Goal: Use online tool/utility: Use online tool/utility

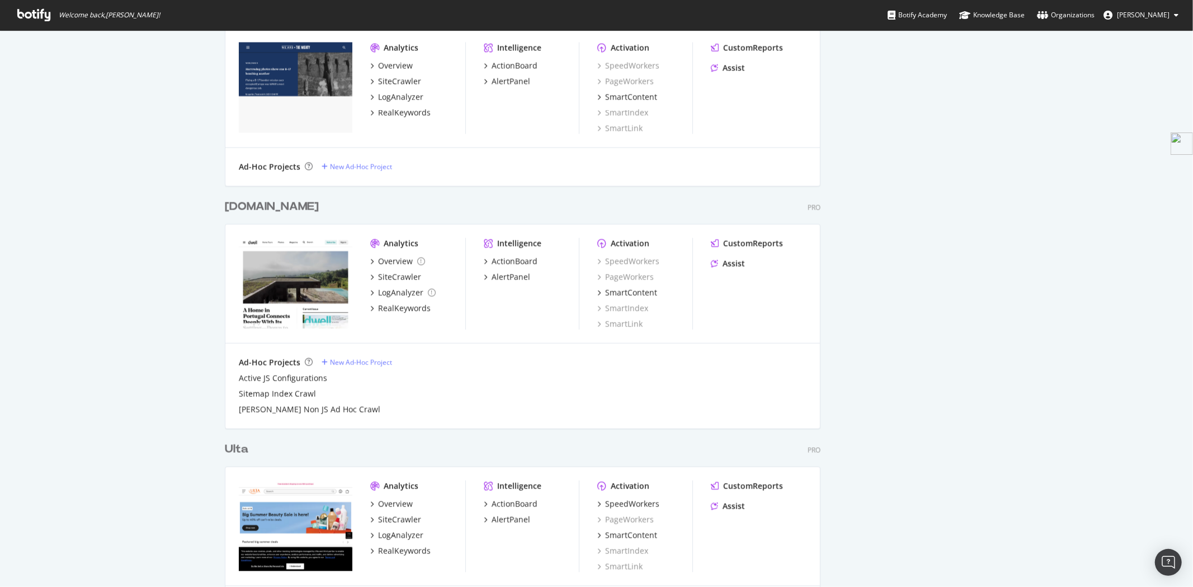
scroll to position [1988, 0]
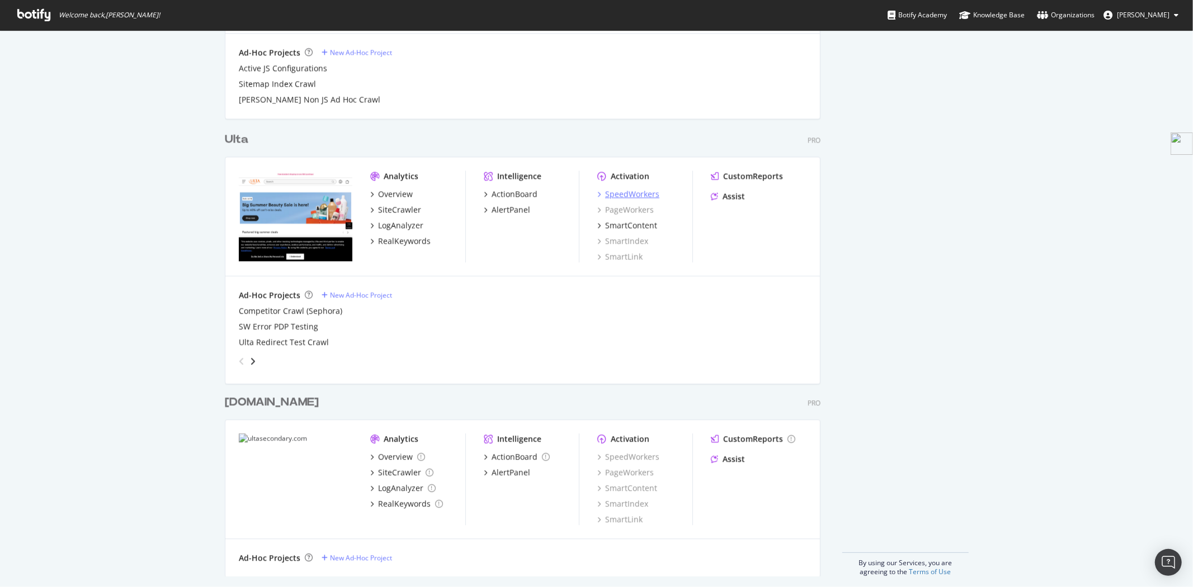
click at [641, 195] on div "SpeedWorkers" at bounding box center [632, 193] width 54 height 11
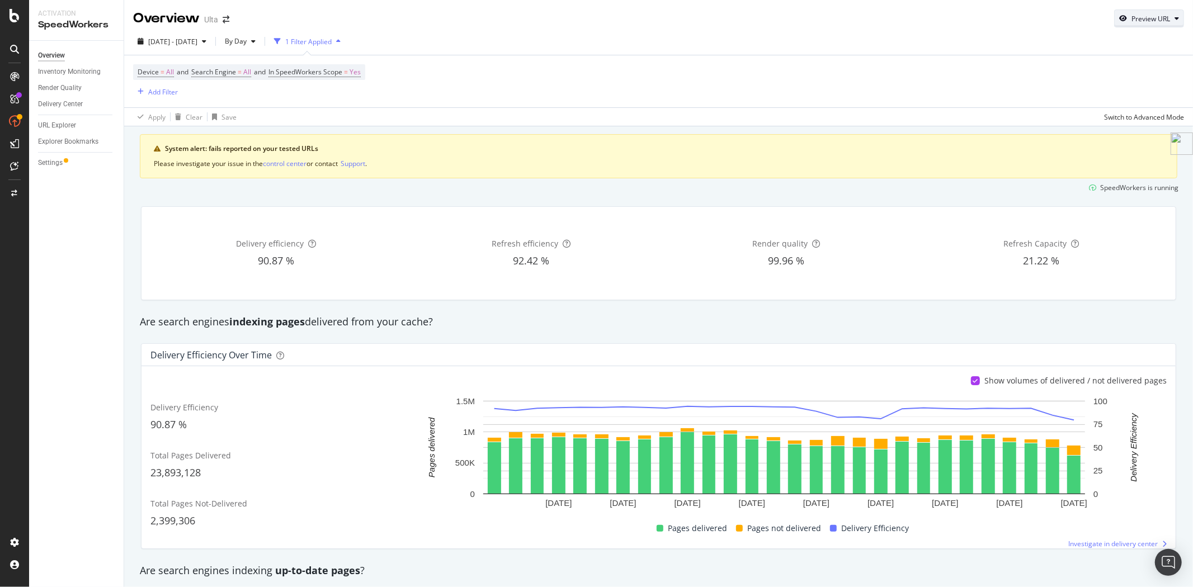
click at [1150, 15] on div "Preview URL" at bounding box center [1150, 19] width 39 height 10
click at [1121, 74] on input "url" at bounding box center [1106, 70] width 122 height 20
paste input "https://www.ulta.com/brand/spectrum"
type input "https://www.ulta.com/brand/spectrum"
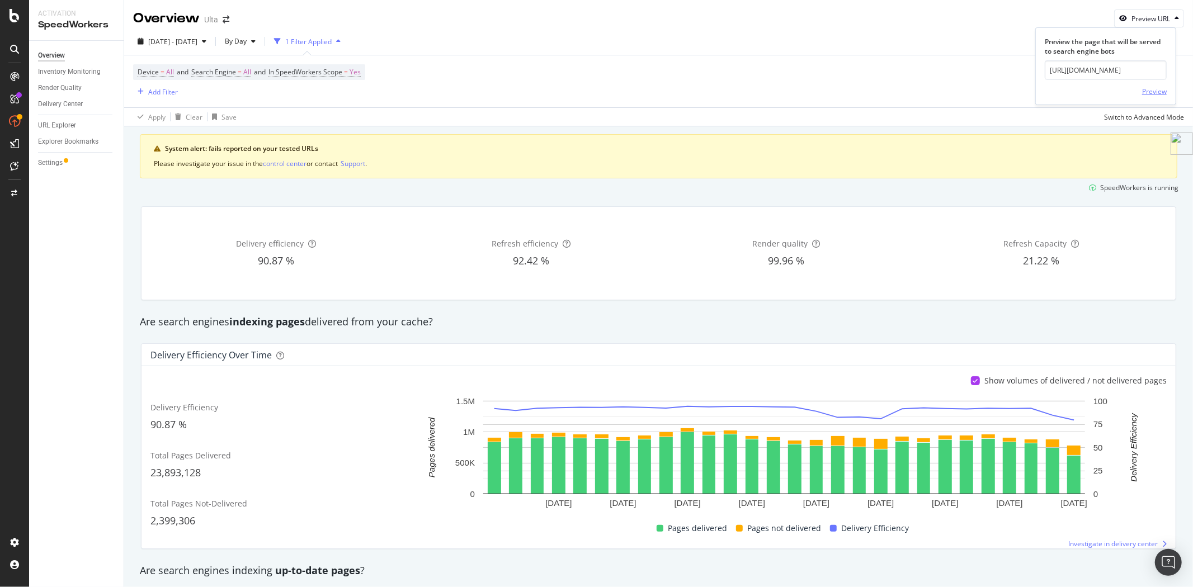
click at [1155, 91] on div "Preview" at bounding box center [1154, 92] width 25 height 10
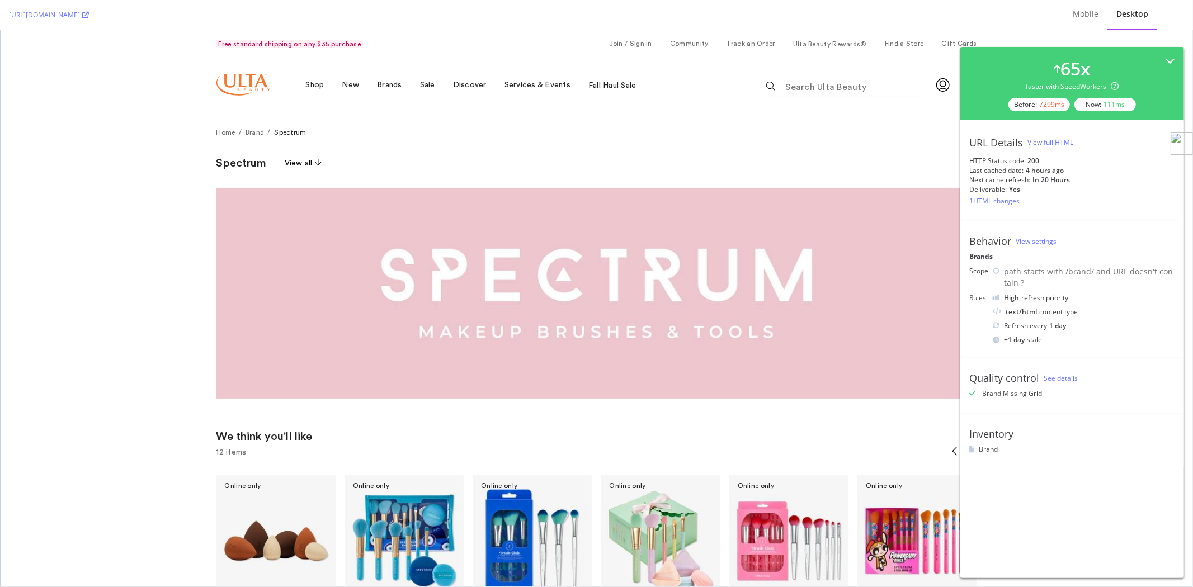
click at [1060, 145] on div "View full HTML" at bounding box center [1050, 143] width 46 height 10
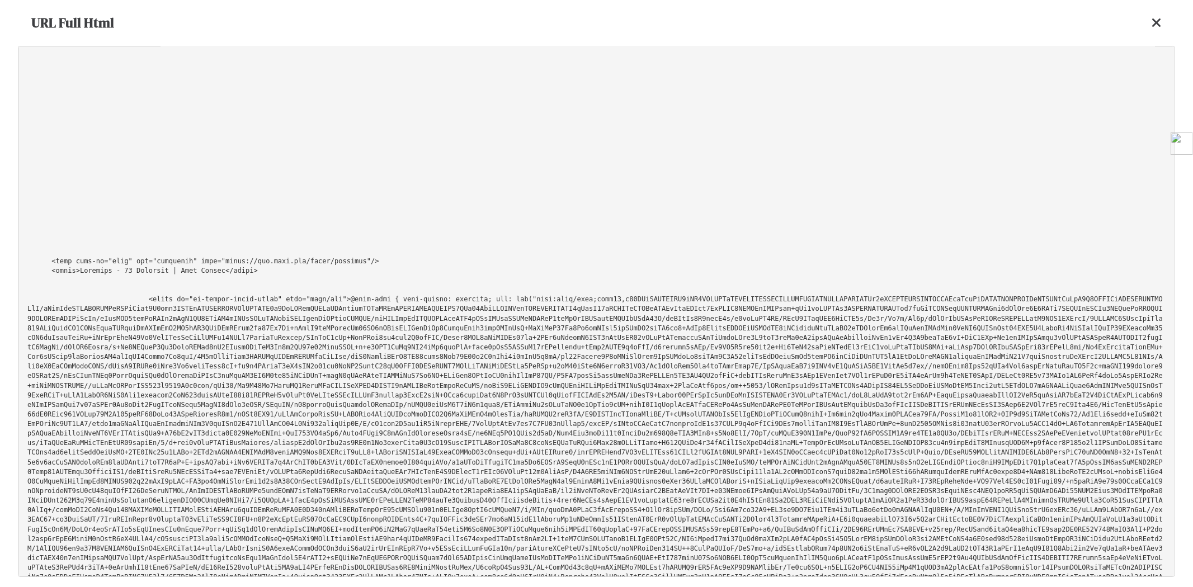
scroll to position [2112, 0]
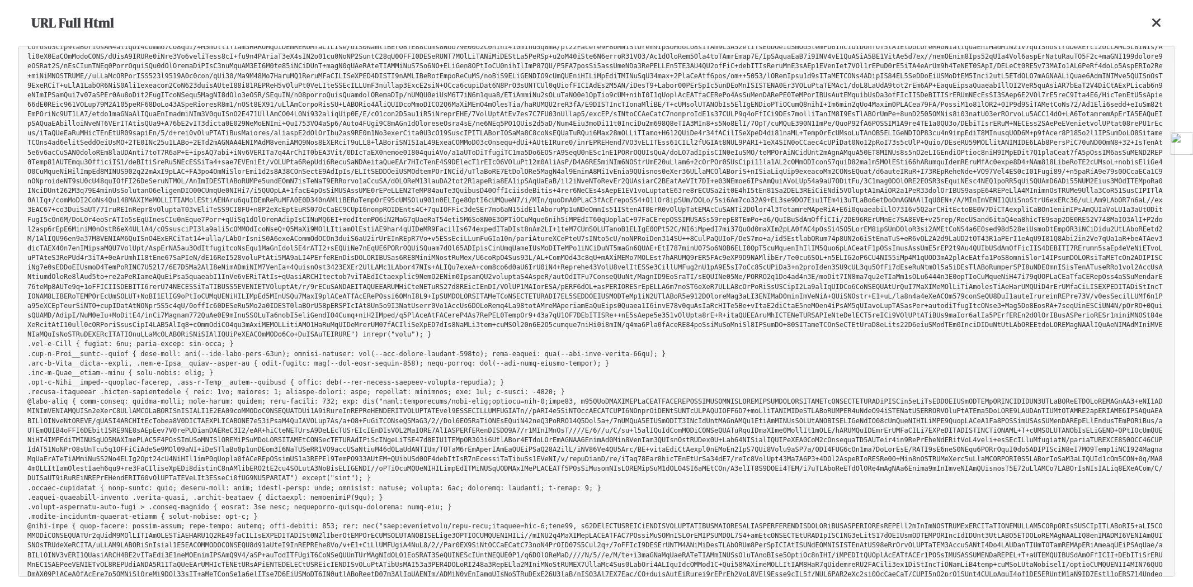
click at [796, 309] on pre at bounding box center [596, 311] width 1157 height 531
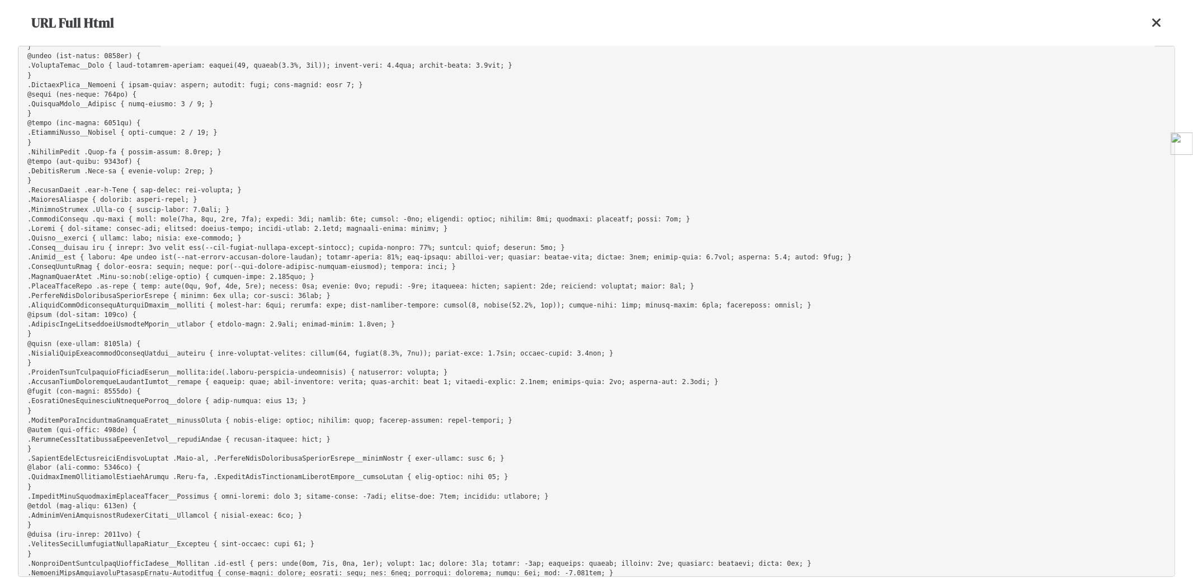
scroll to position [14573, 0]
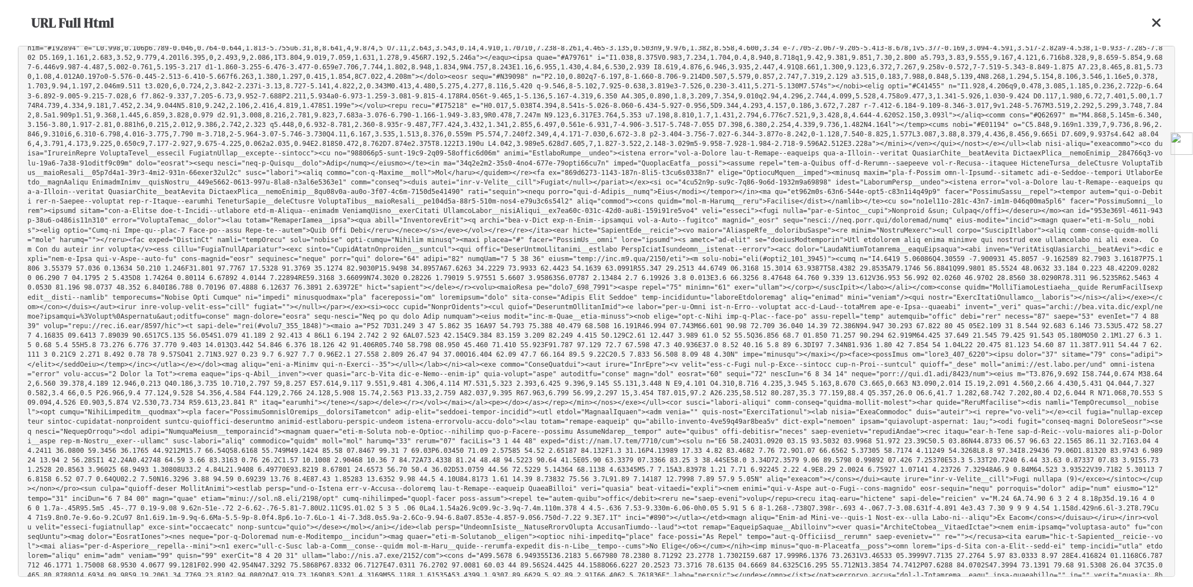
click at [1158, 22] on icon at bounding box center [1156, 22] width 10 height 13
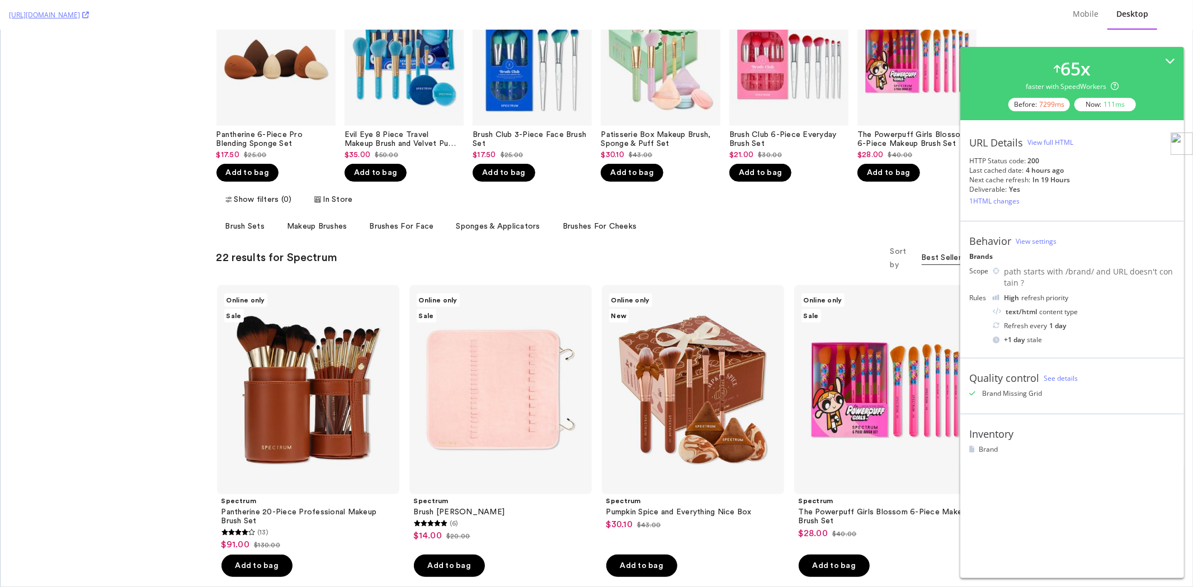
scroll to position [559, 0]
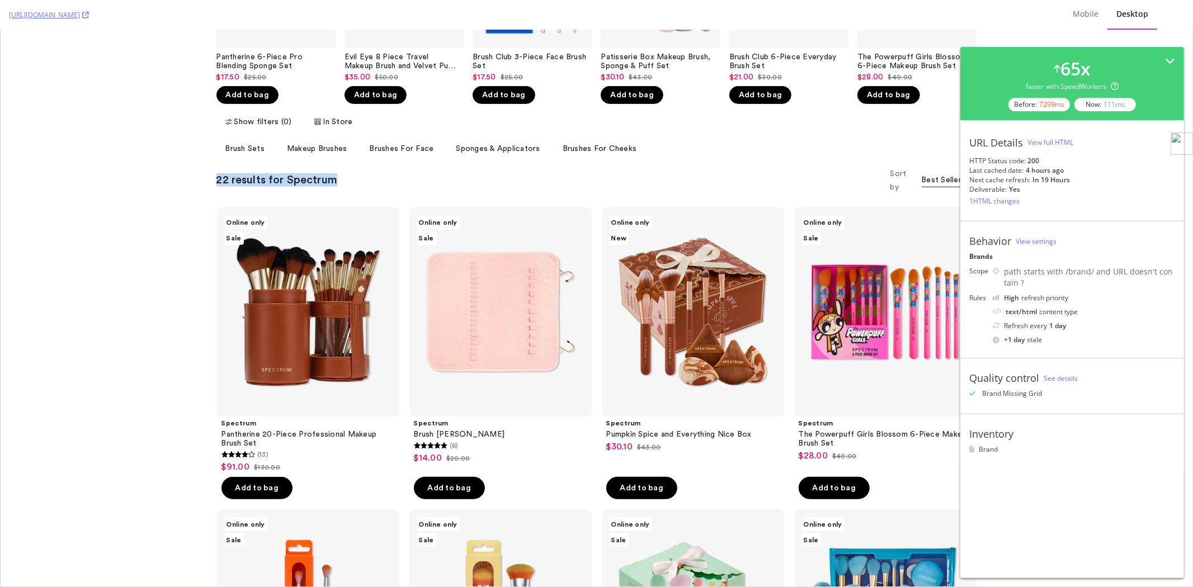
drag, startPoint x: 339, startPoint y: 173, endPoint x: 202, endPoint y: 176, distance: 137.0
click at [202, 176] on div "Show filters (0) store store In Store In Store In Store Available at Plattsburg…" at bounding box center [596, 150] width 805 height 85
click at [1081, 12] on div "Mobile" at bounding box center [1086, 13] width 26 height 11
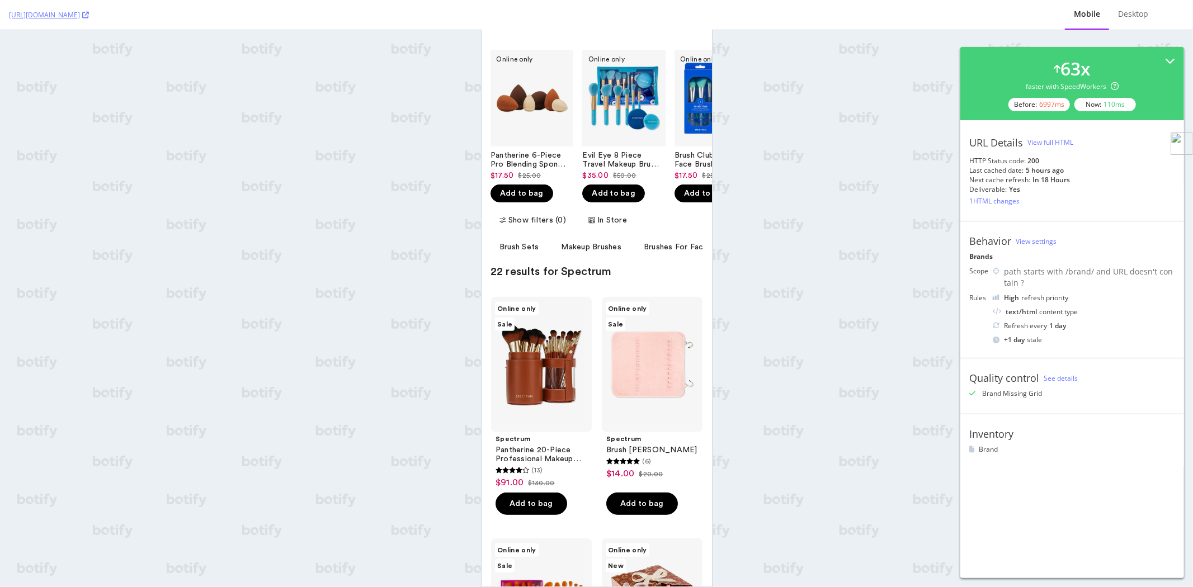
scroll to position [62, 0]
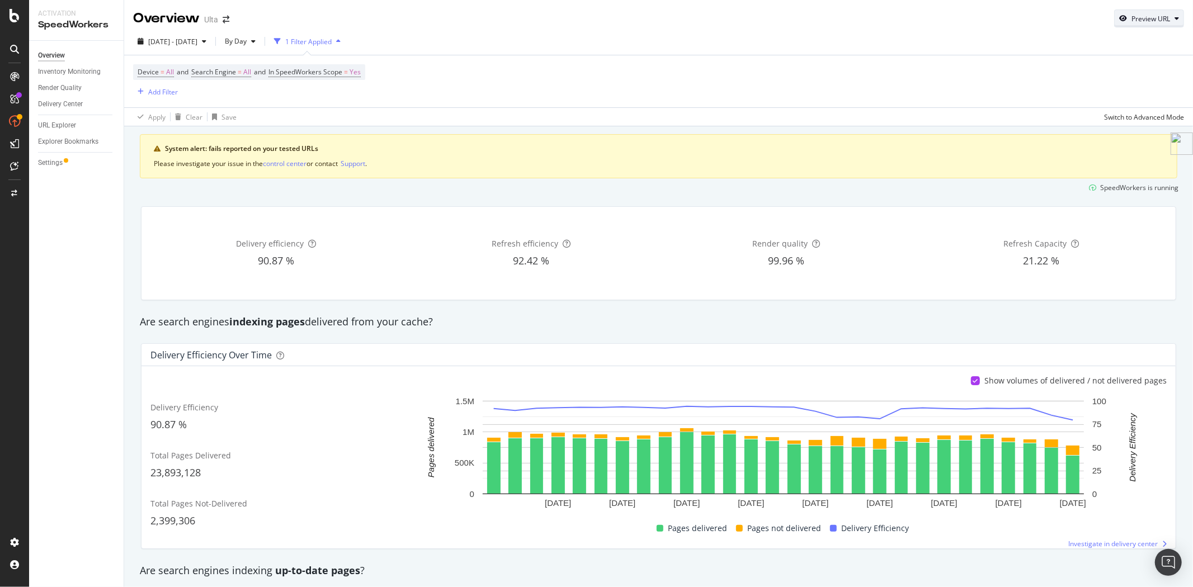
click at [1131, 23] on div "Preview URL" at bounding box center [1150, 19] width 39 height 10
click at [1099, 77] on input "url" at bounding box center [1106, 70] width 122 height 20
paste input "https://www.ulta.com/brand/ogx"
type input "https://www.ulta.com/brand/ogx"
click at [1161, 94] on div "Preview" at bounding box center [1154, 92] width 25 height 10
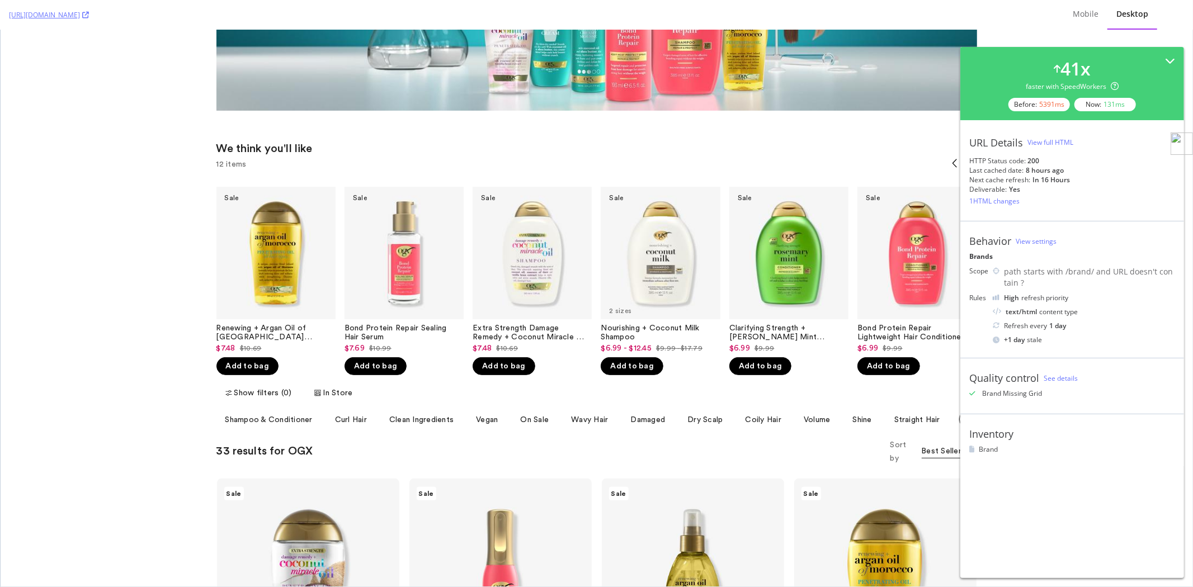
scroll to position [310, 0]
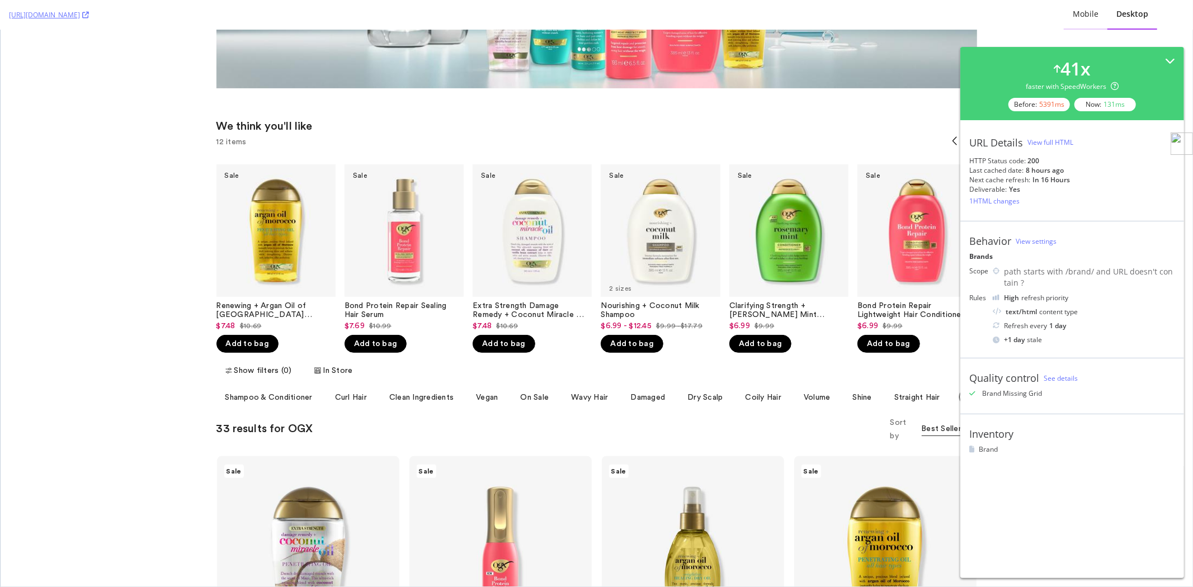
click at [1082, 13] on div "Mobile" at bounding box center [1086, 13] width 26 height 11
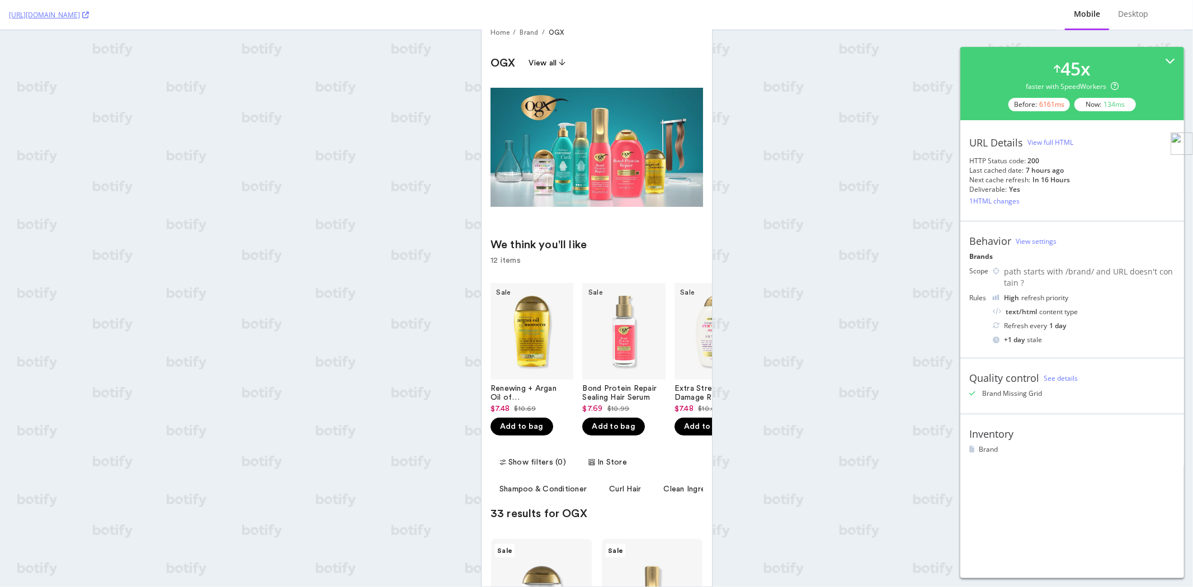
scroll to position [186, 0]
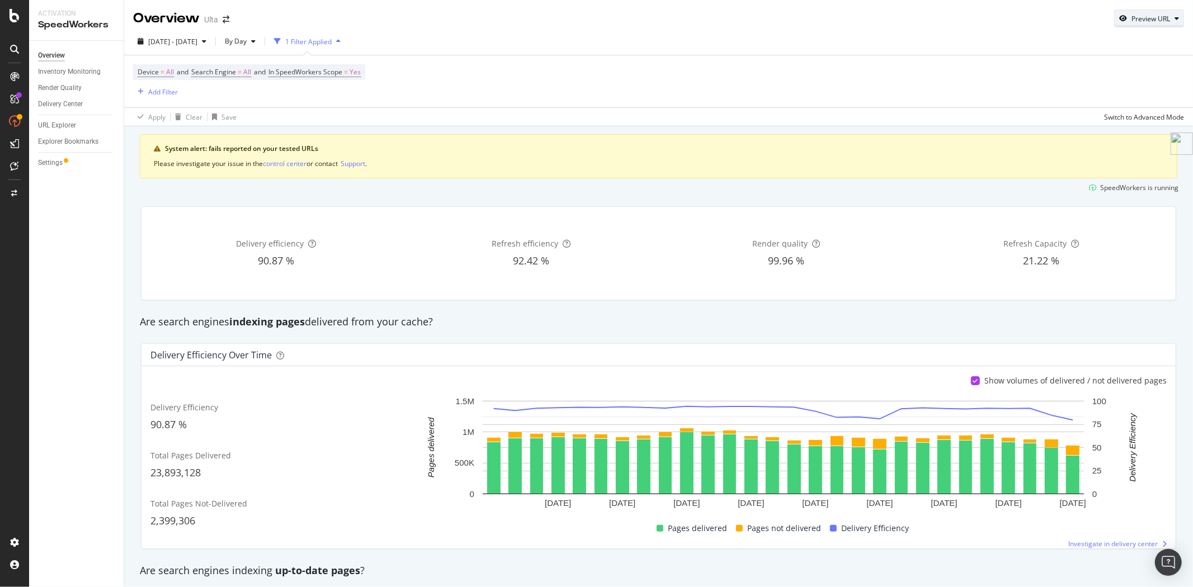
click at [1140, 22] on div "Preview URL" at bounding box center [1150, 19] width 39 height 10
click at [1070, 73] on input "url" at bounding box center [1106, 70] width 122 height 20
paste input "https://www.ulta.com/brand/nivea"
type input "https://www.ulta.com/brand/nivea"
click at [1154, 88] on div "Preview" at bounding box center [1154, 92] width 25 height 10
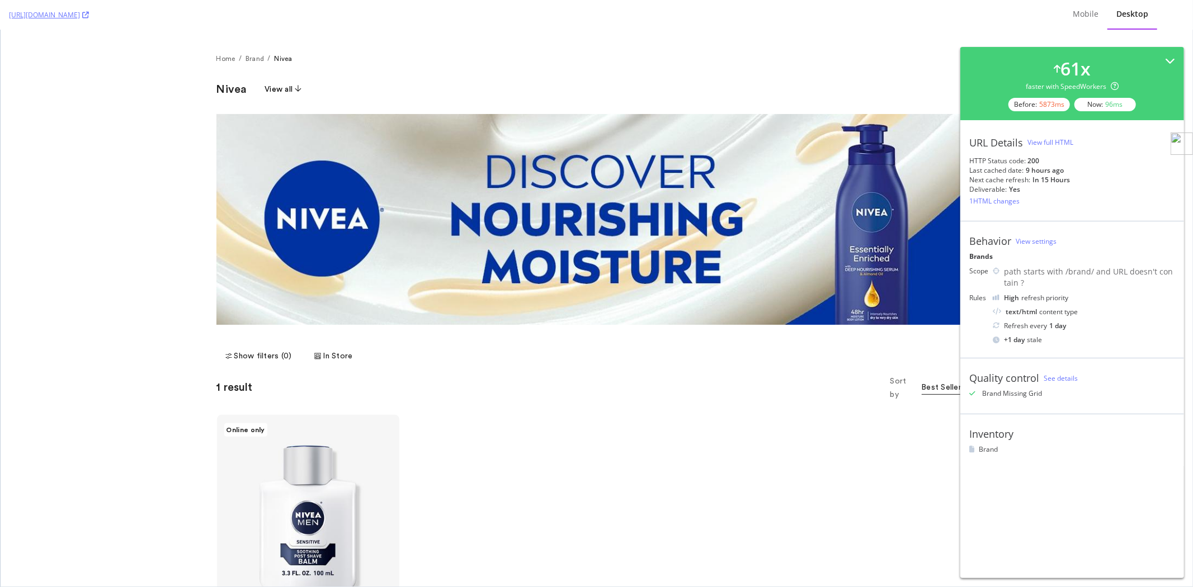
scroll to position [62, 0]
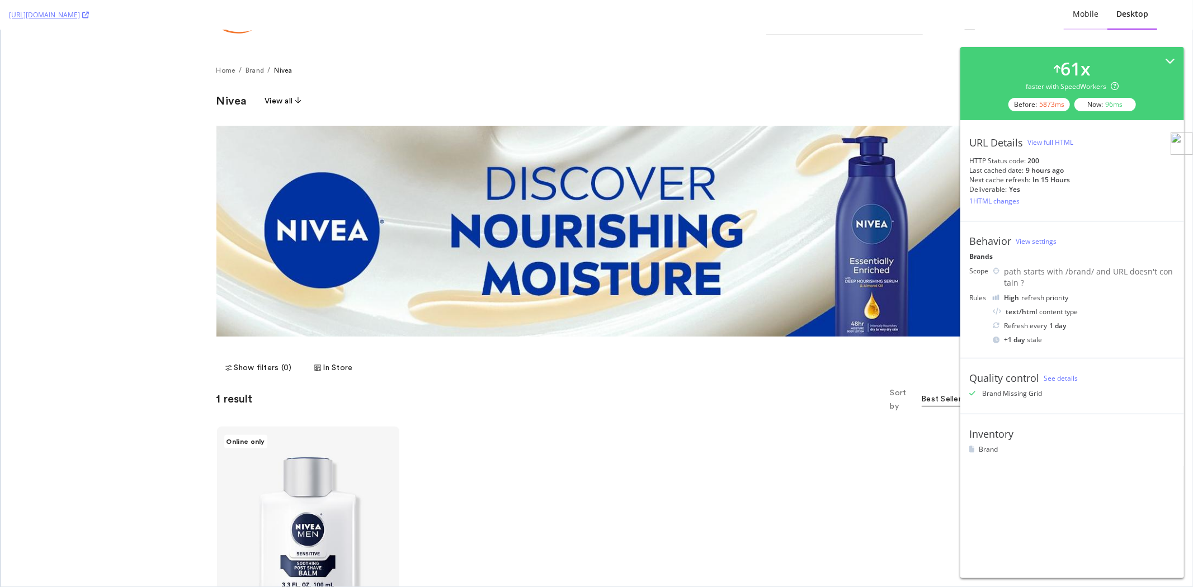
click at [1089, 17] on div "Mobile" at bounding box center [1086, 13] width 26 height 11
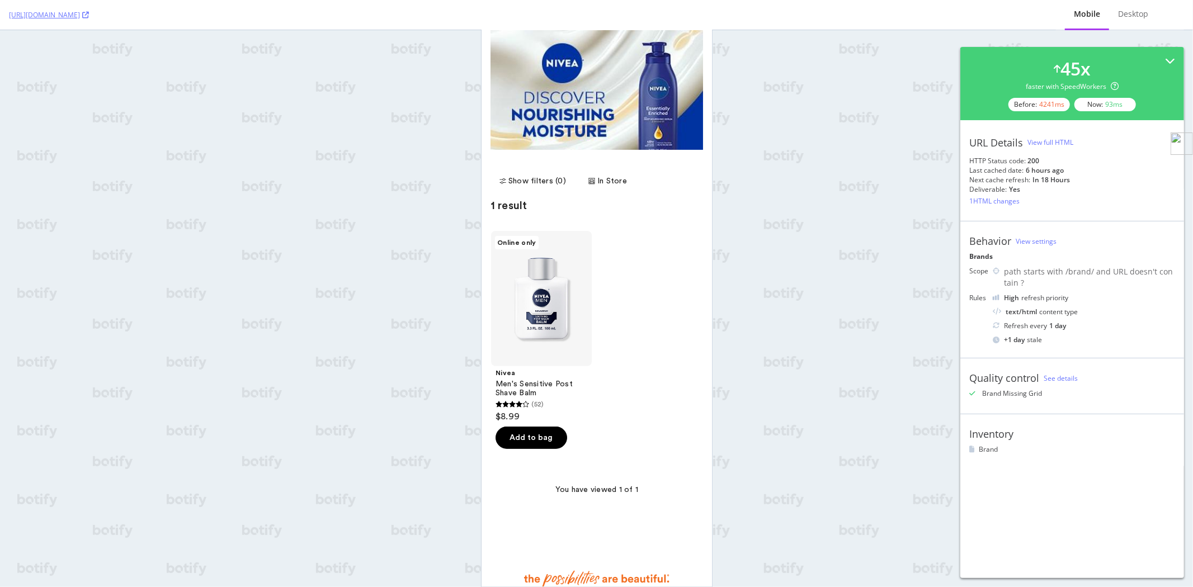
scroll to position [186, 0]
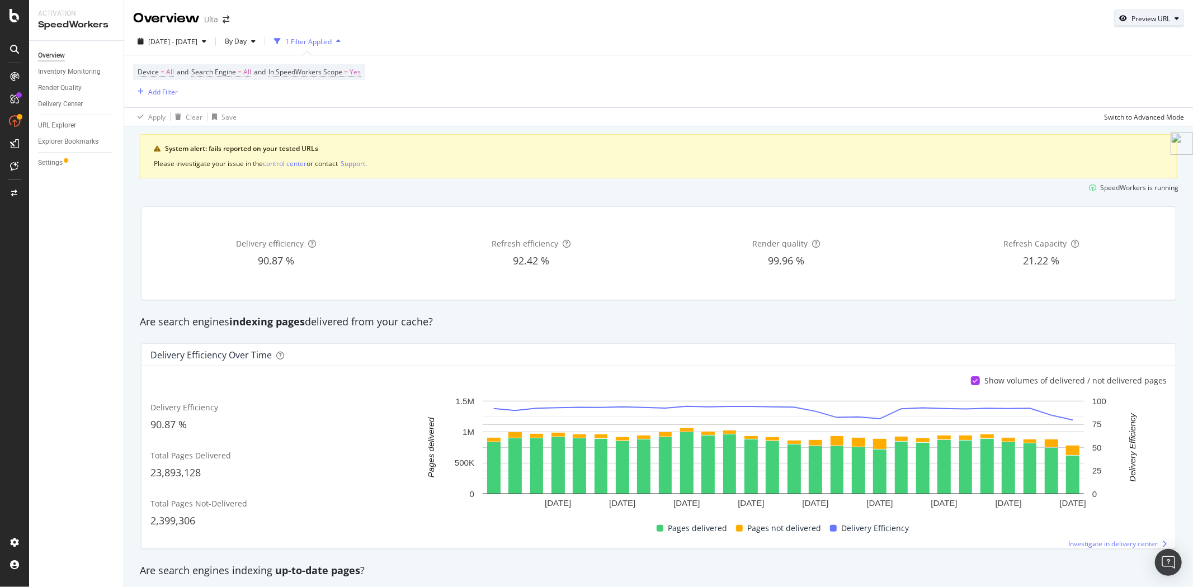
click at [1142, 25] on div "Preview URL" at bounding box center [1149, 19] width 69 height 16
click at [1083, 62] on input "url" at bounding box center [1106, 70] width 122 height 20
paste input "https://www.ulta.com/brand/weworewhat"
type input "https://www.ulta.com/brand/weworewhat"
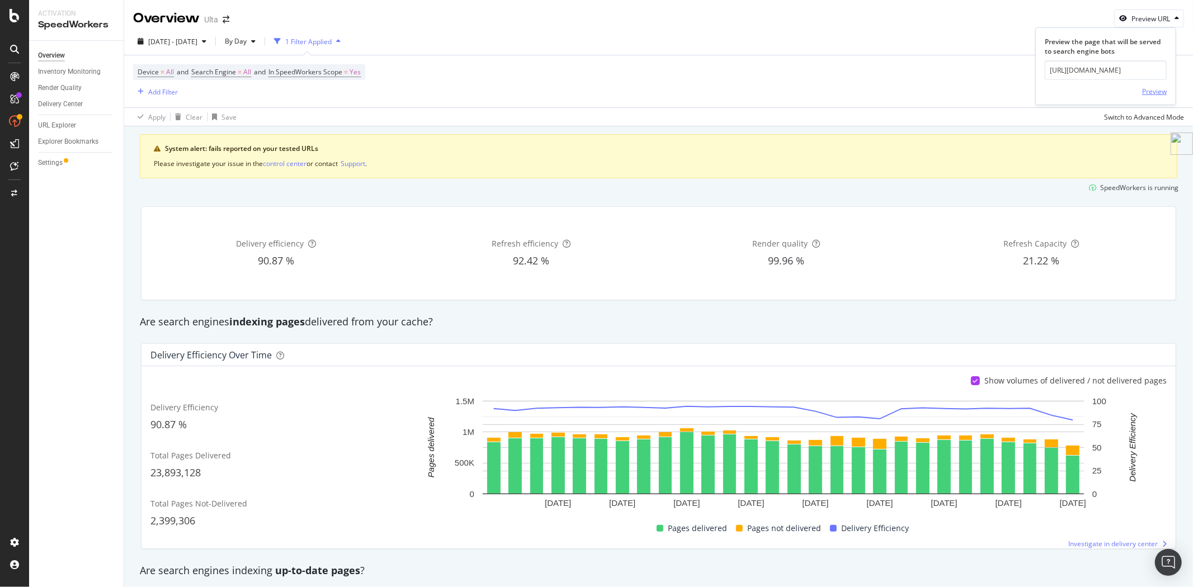
scroll to position [0, 0]
click at [1158, 90] on div "Preview" at bounding box center [1154, 92] width 25 height 10
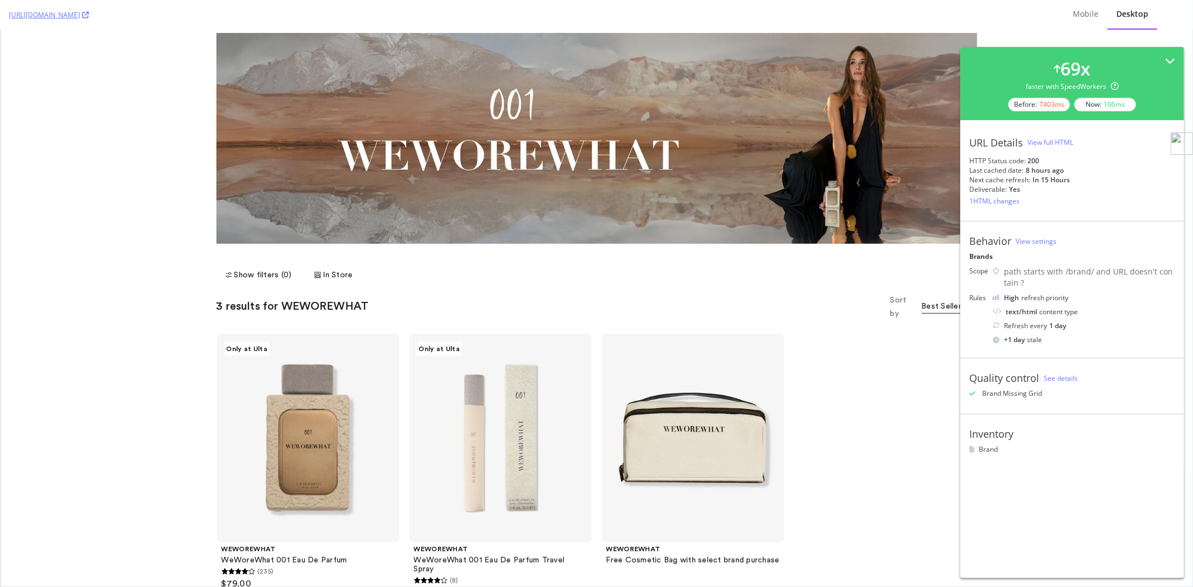
scroll to position [248, 0]
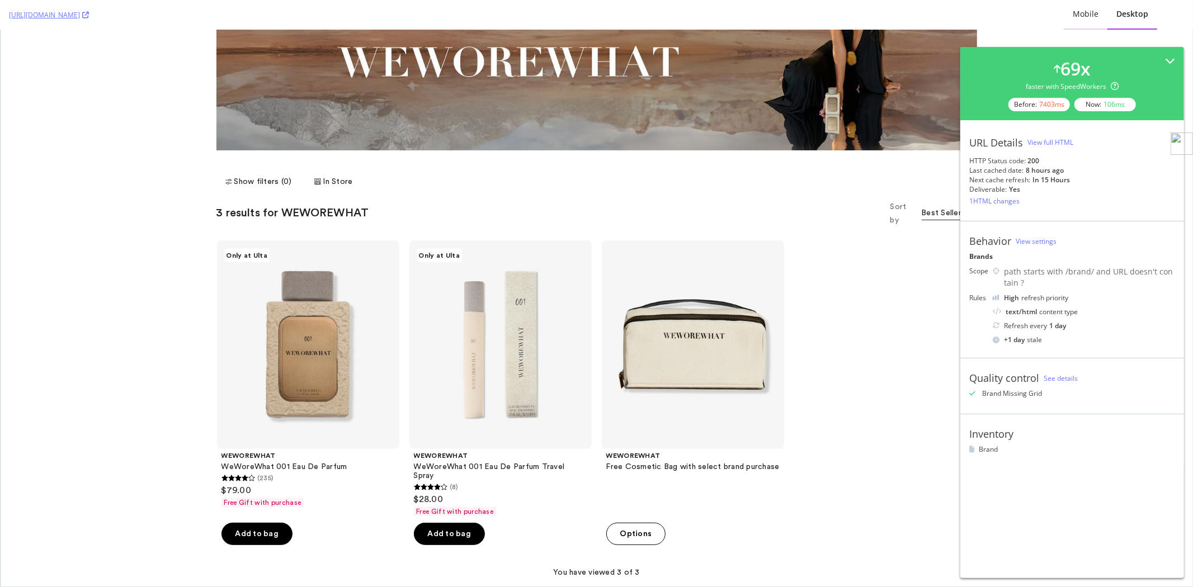
click at [1088, 6] on div "Mobile" at bounding box center [1086, 14] width 44 height 31
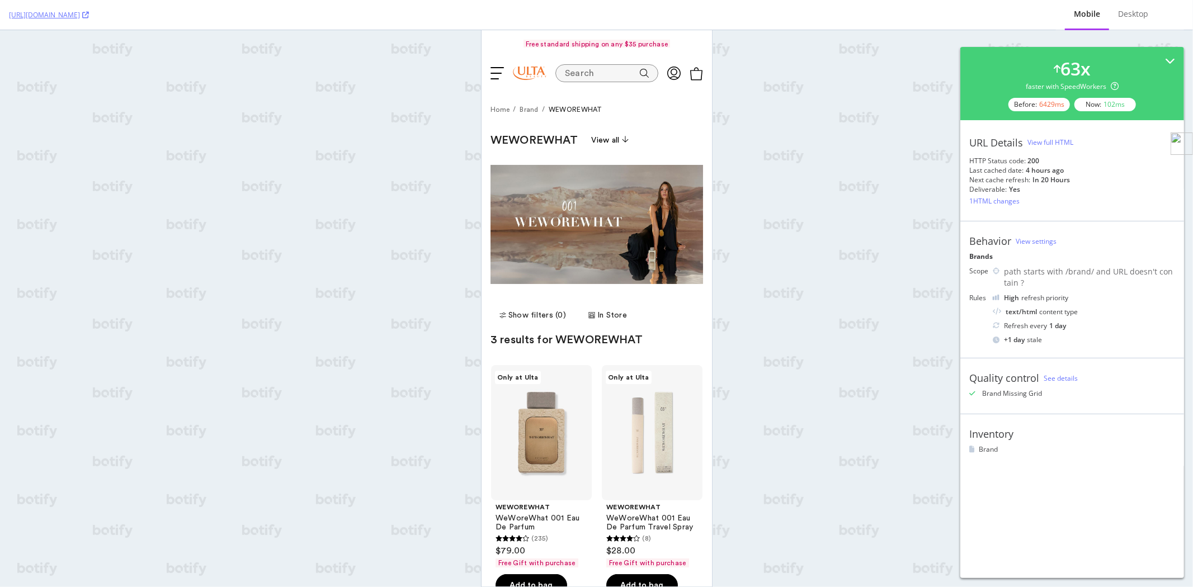
scroll to position [0, 0]
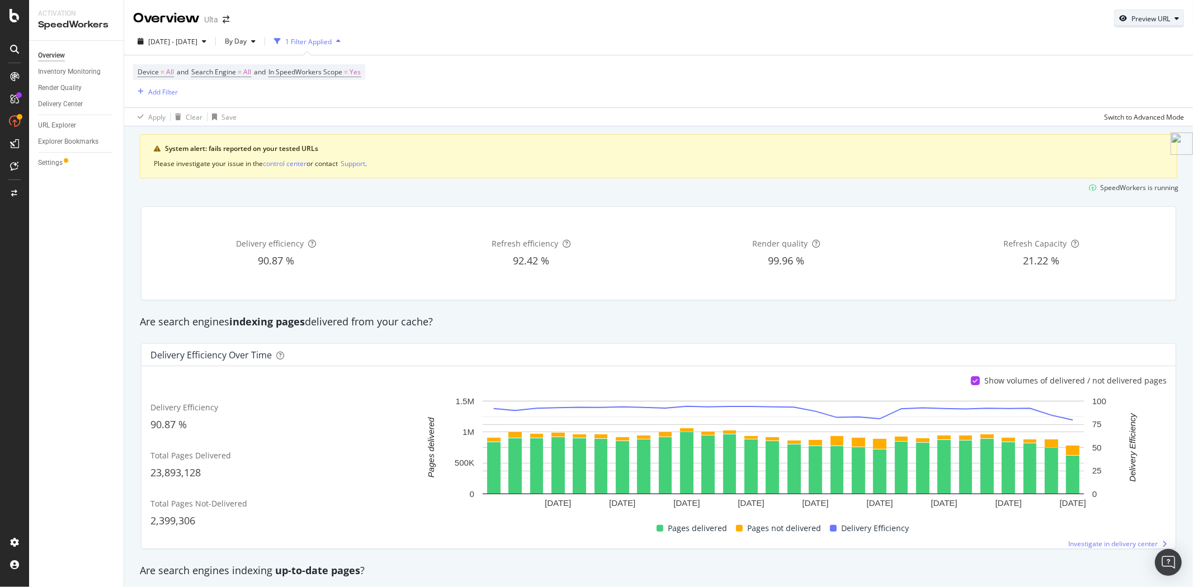
click at [1120, 20] on div "button" at bounding box center [1123, 18] width 17 height 7
click at [1083, 72] on input "url" at bounding box center [1106, 70] width 122 height 20
paste input "https://www.ulta.com/brand/le-mini-macaron"
type input "https://www.ulta.com/brand/le-mini-macaron"
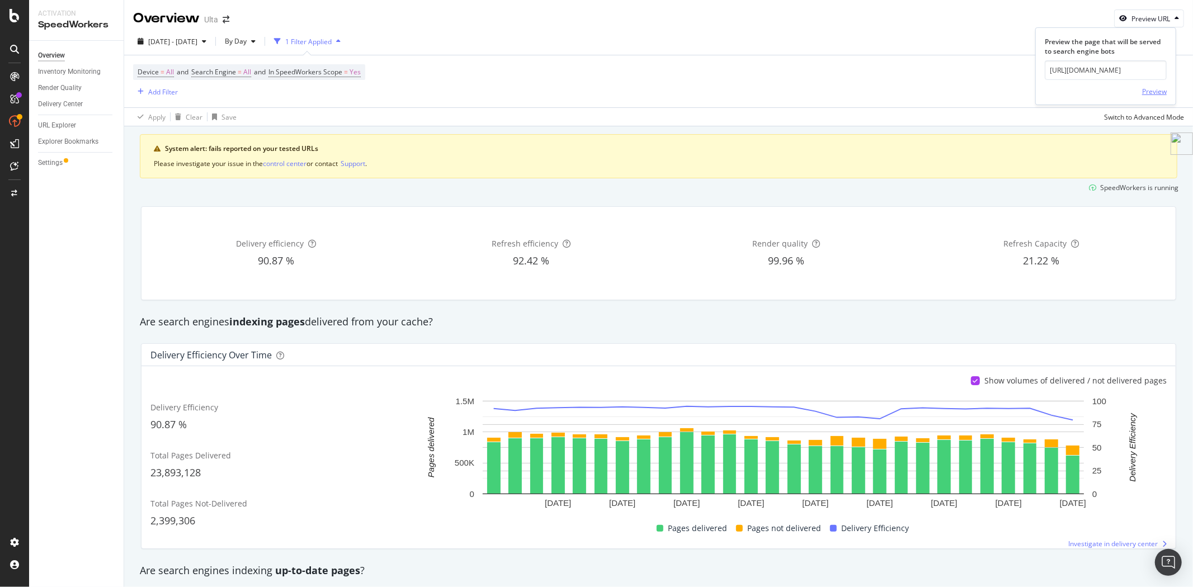
click at [1159, 88] on div "Preview" at bounding box center [1154, 92] width 25 height 10
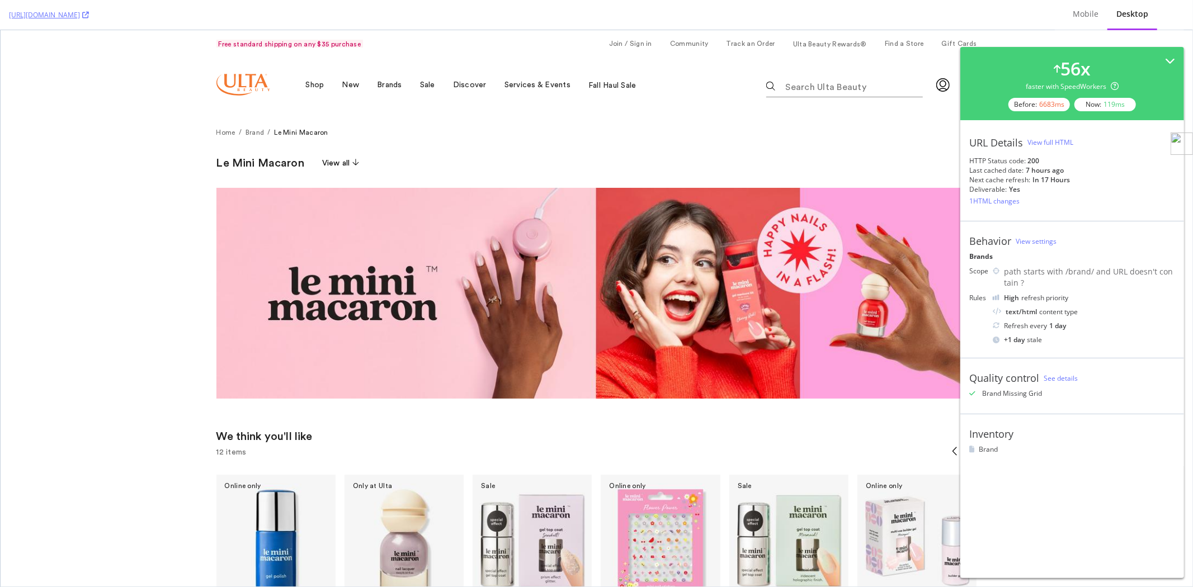
scroll to position [248, 0]
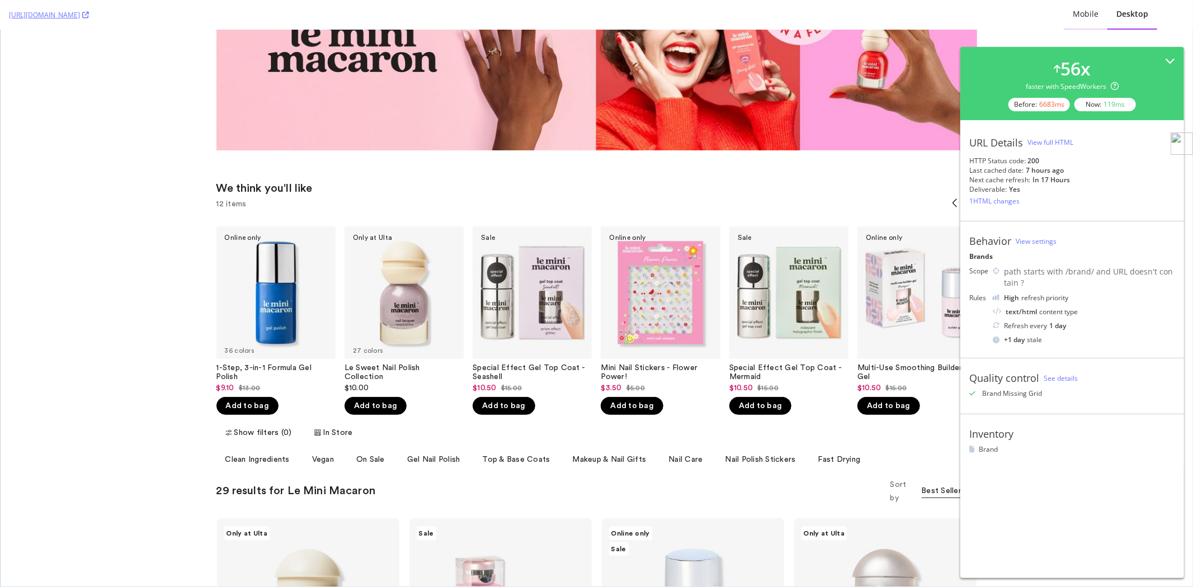
click at [1079, 16] on div "Mobile" at bounding box center [1086, 13] width 26 height 11
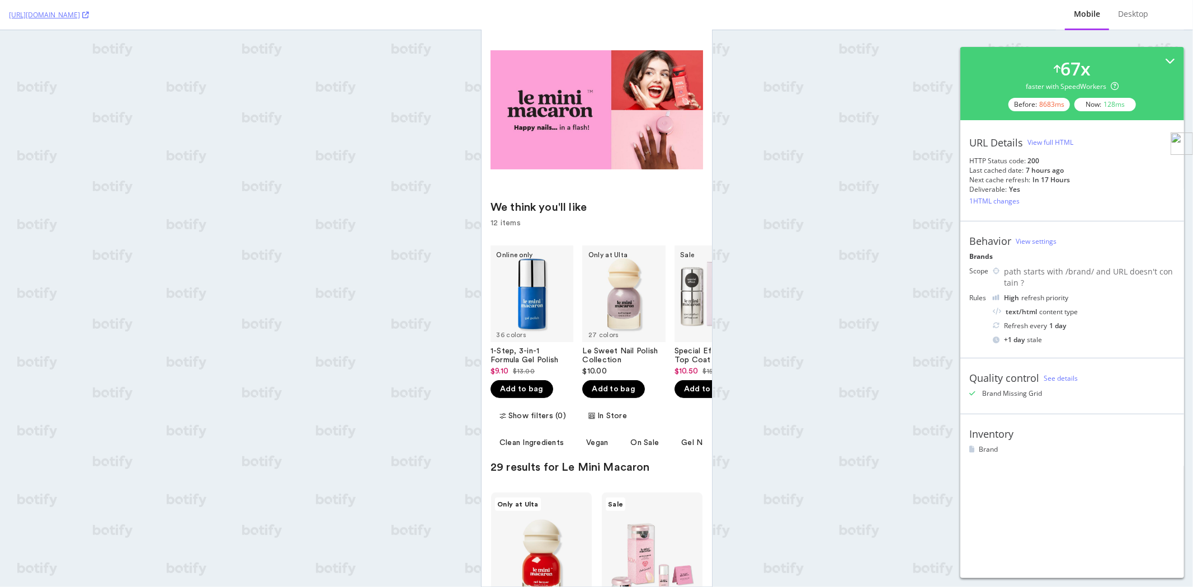
scroll to position [186, 0]
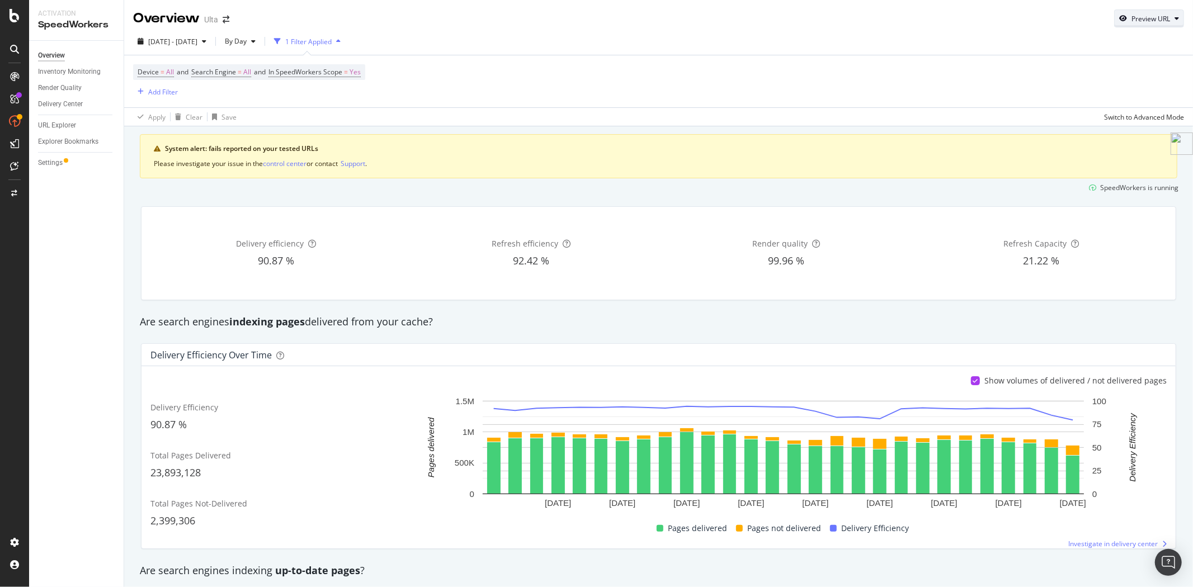
click at [1133, 18] on div "Preview URL" at bounding box center [1150, 19] width 39 height 10
click at [1066, 70] on input "url" at bounding box center [1106, 70] width 122 height 20
paste input "https://www.ulta.com/brand/capelli-new-york"
type input "https://www.ulta.com/brand/capelli-new-york"
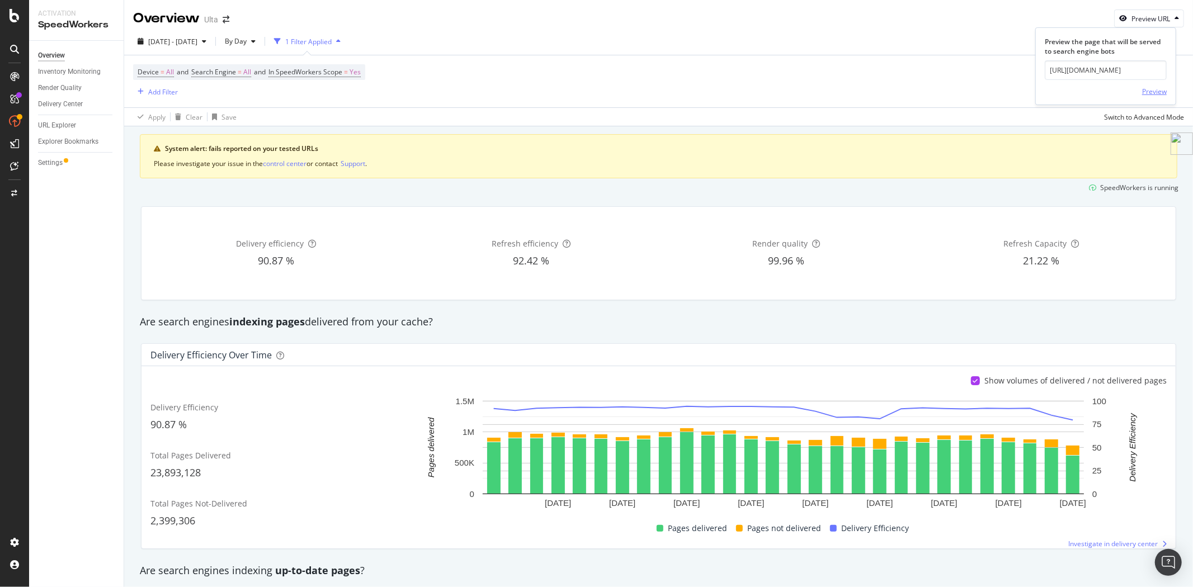
scroll to position [0, 0]
click at [1146, 90] on div "Preview" at bounding box center [1154, 92] width 25 height 10
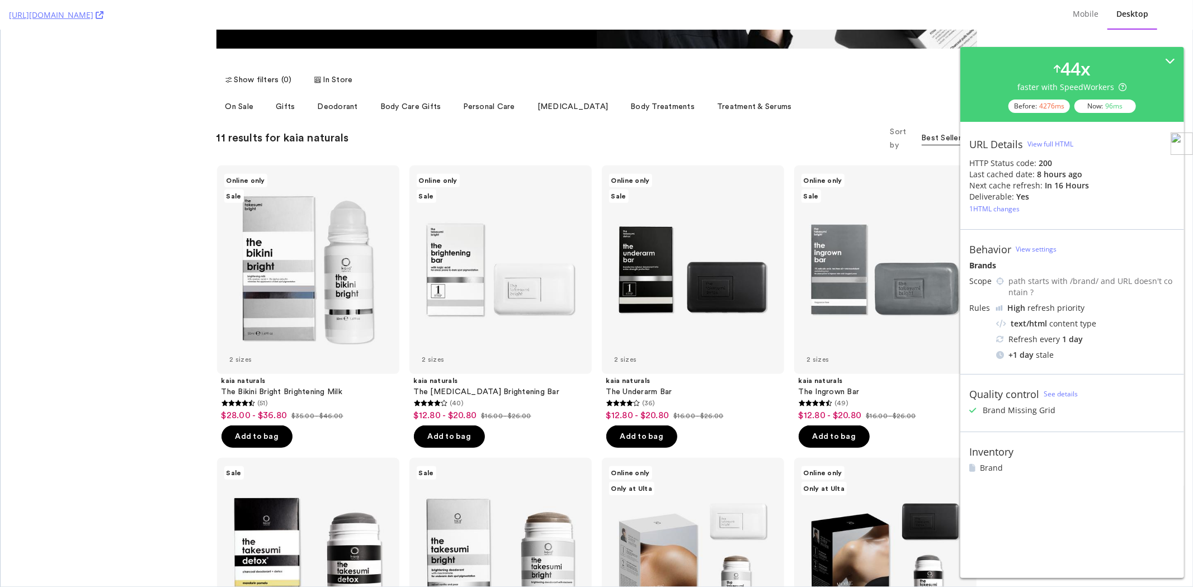
scroll to position [372, 0]
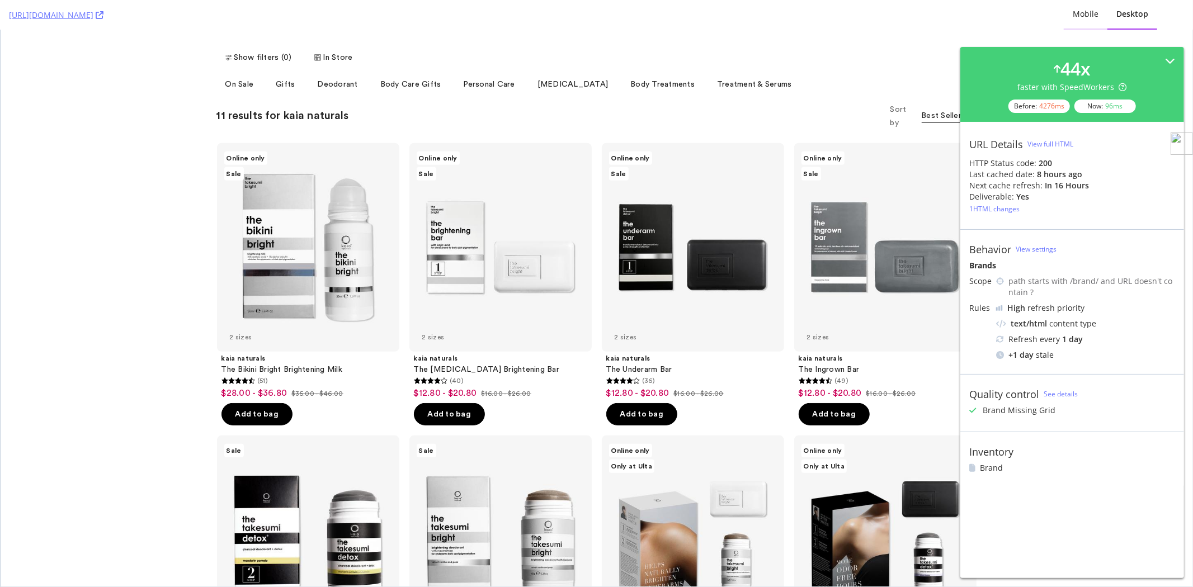
click at [1073, 23] on div "Mobile" at bounding box center [1086, 14] width 44 height 31
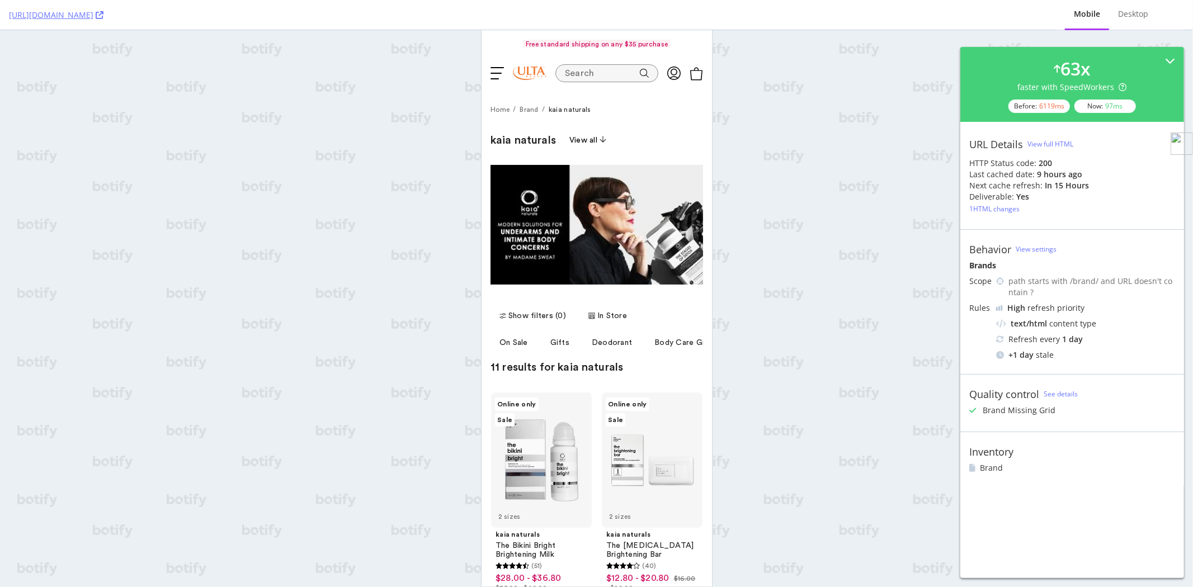
scroll to position [0, 0]
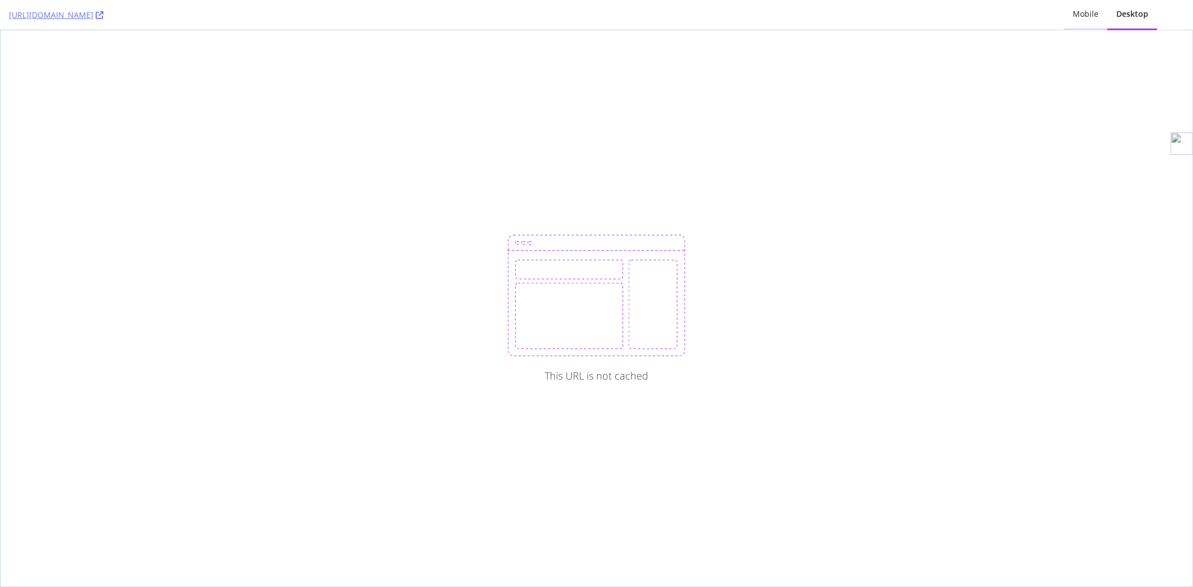
click at [1073, 24] on div "Mobile" at bounding box center [1086, 14] width 44 height 31
click at [1073, 15] on div "Mobile" at bounding box center [1086, 13] width 26 height 11
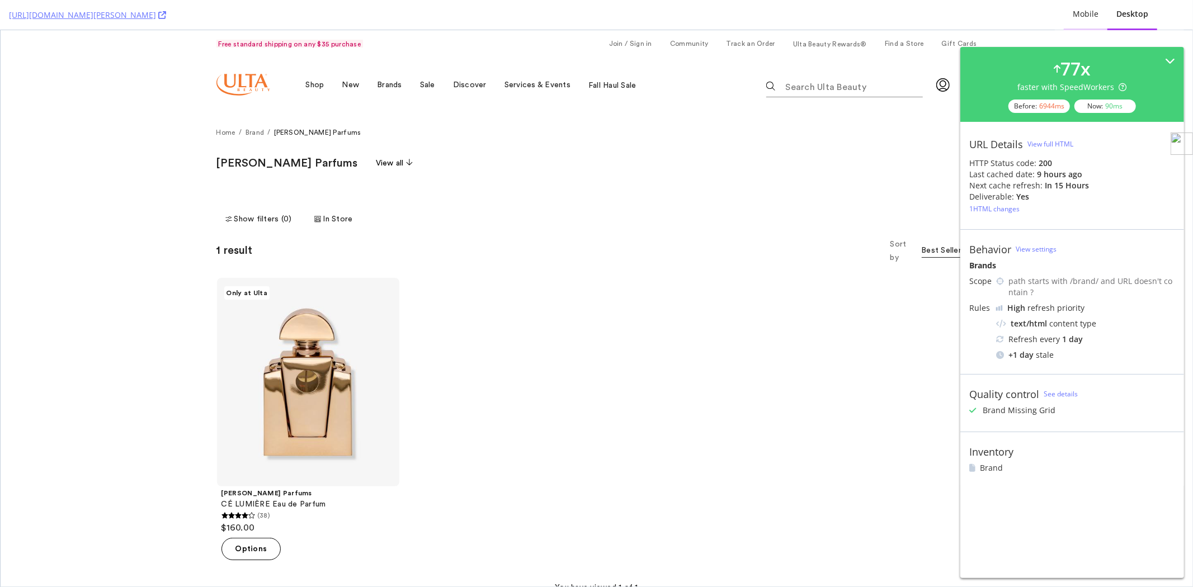
click at [1073, 18] on div "Mobile" at bounding box center [1086, 13] width 26 height 11
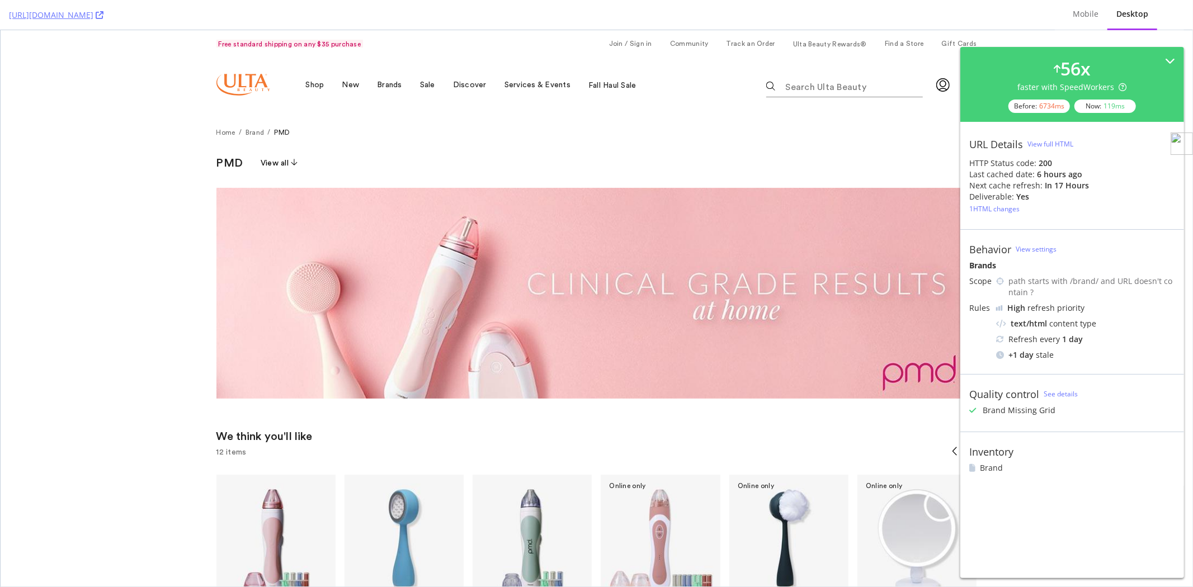
scroll to position [248, 0]
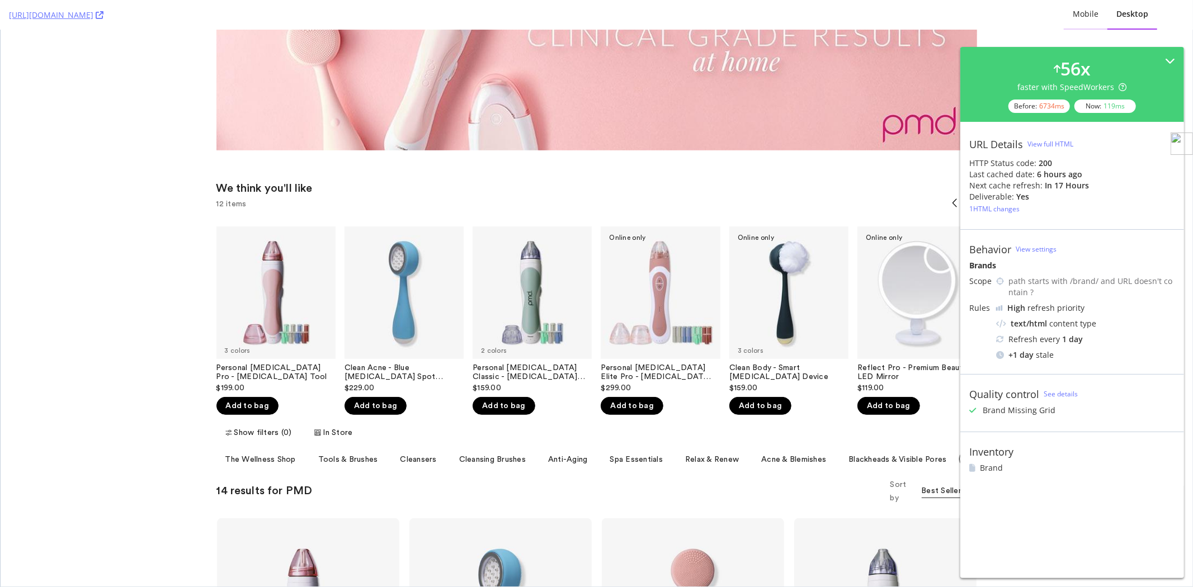
click at [1091, 11] on div "Mobile" at bounding box center [1086, 13] width 26 height 11
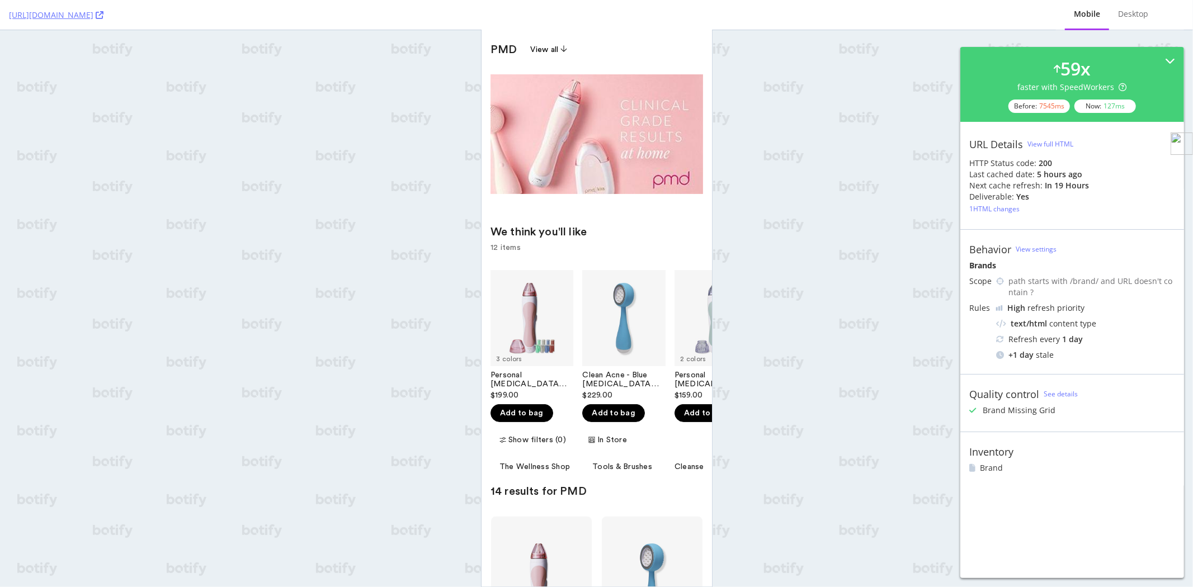
scroll to position [186, 0]
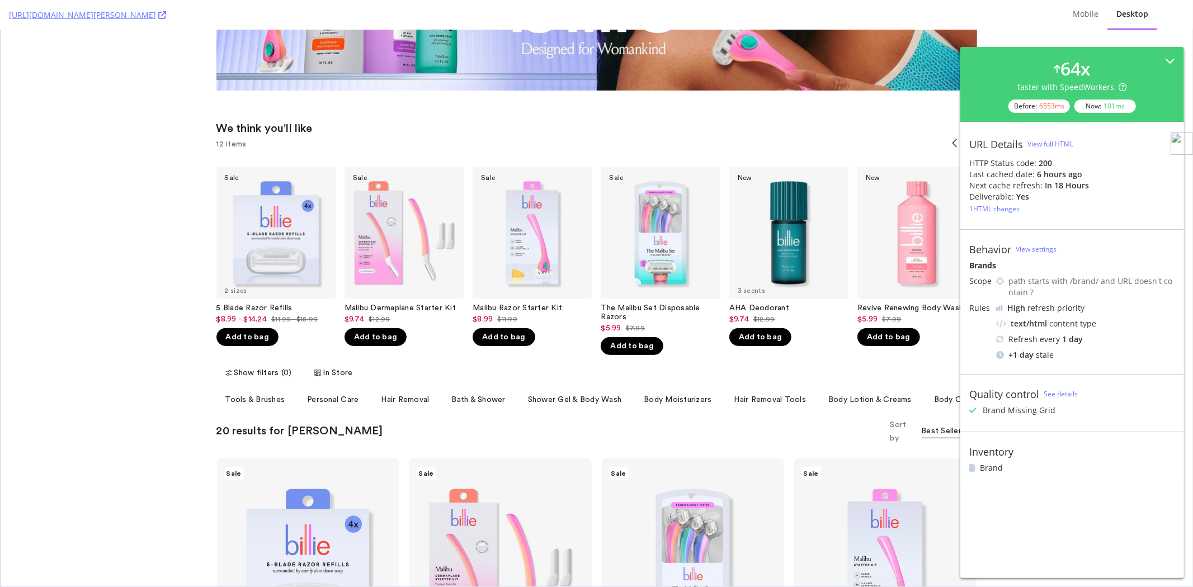
scroll to position [310, 0]
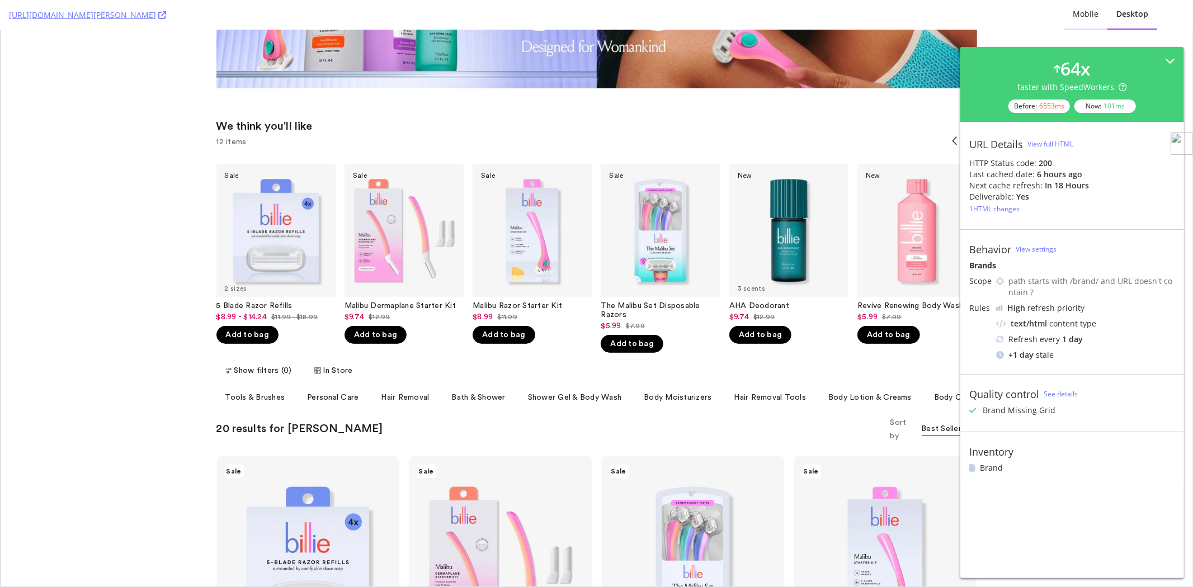
click at [1073, 23] on div "Mobile" at bounding box center [1086, 14] width 44 height 31
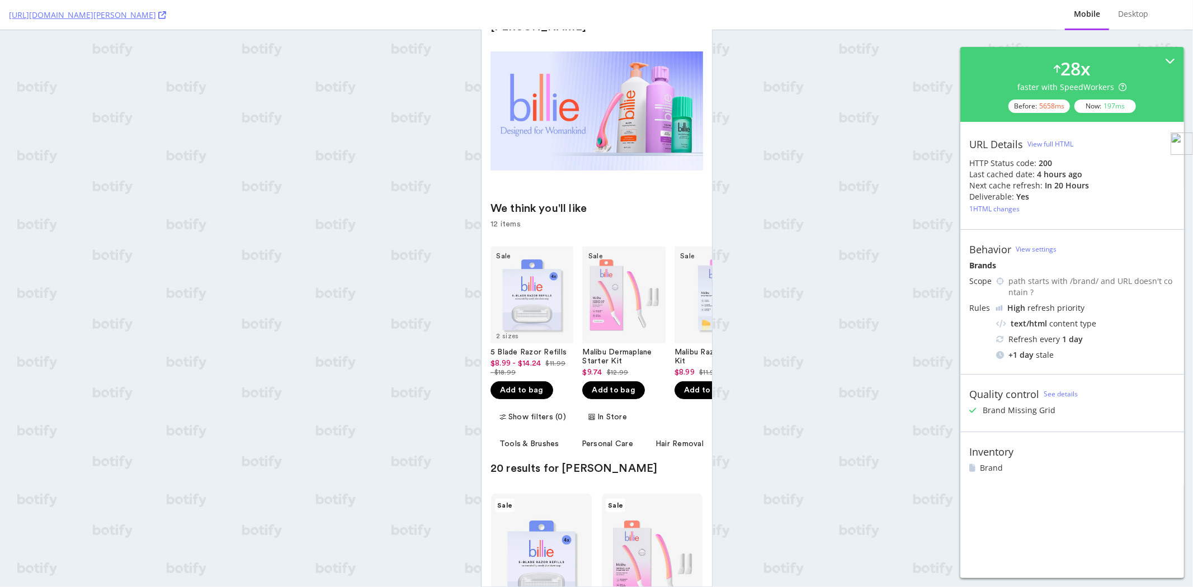
scroll to position [248, 0]
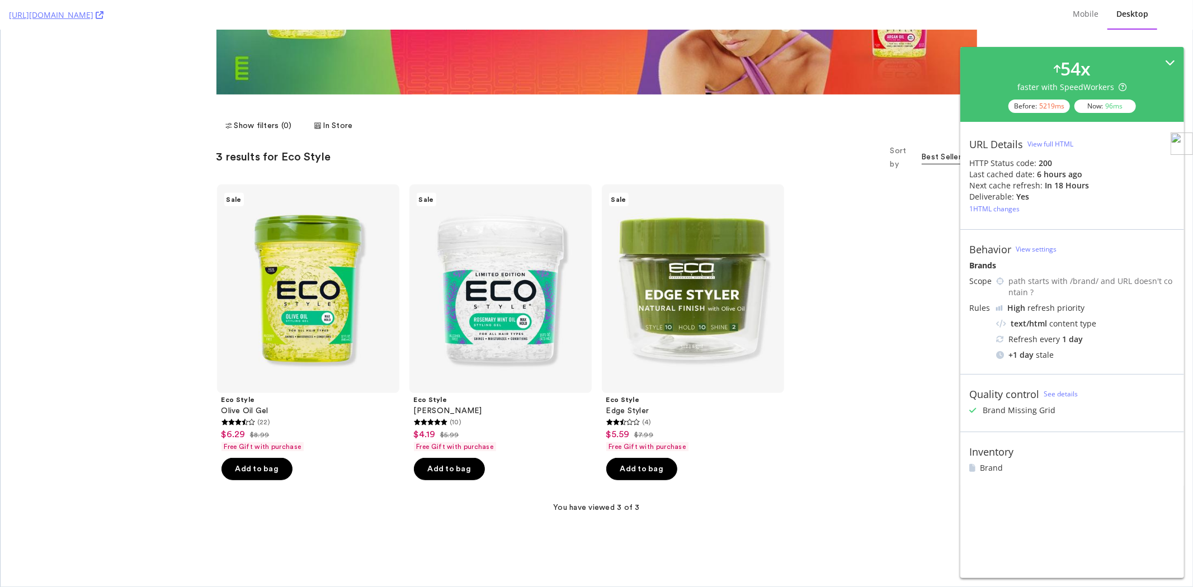
scroll to position [248, 0]
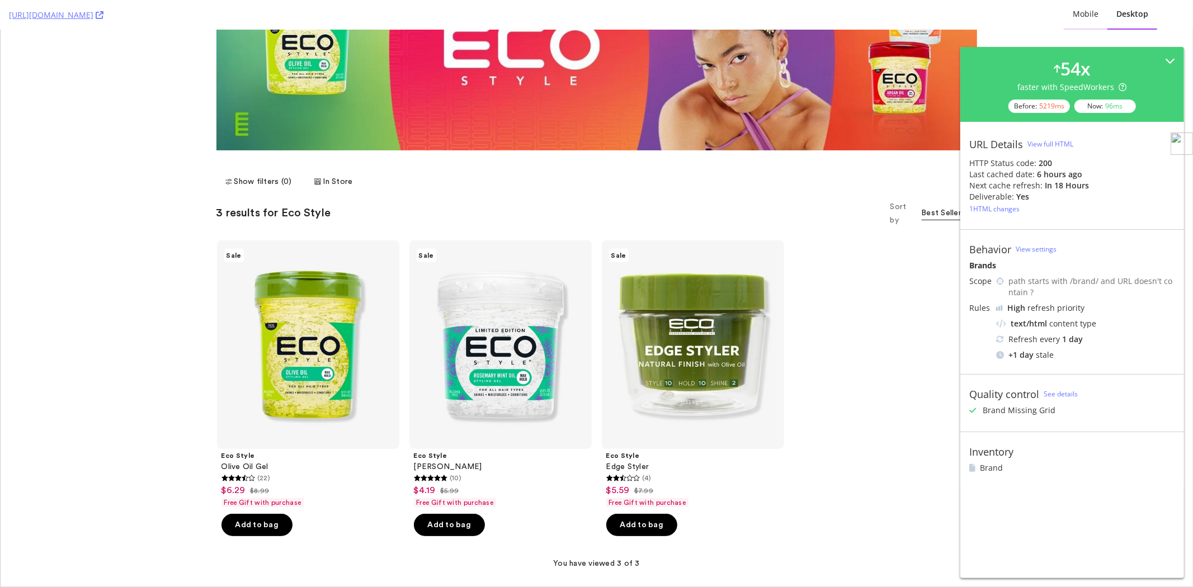
click at [1073, 23] on div "Mobile" at bounding box center [1086, 14] width 44 height 31
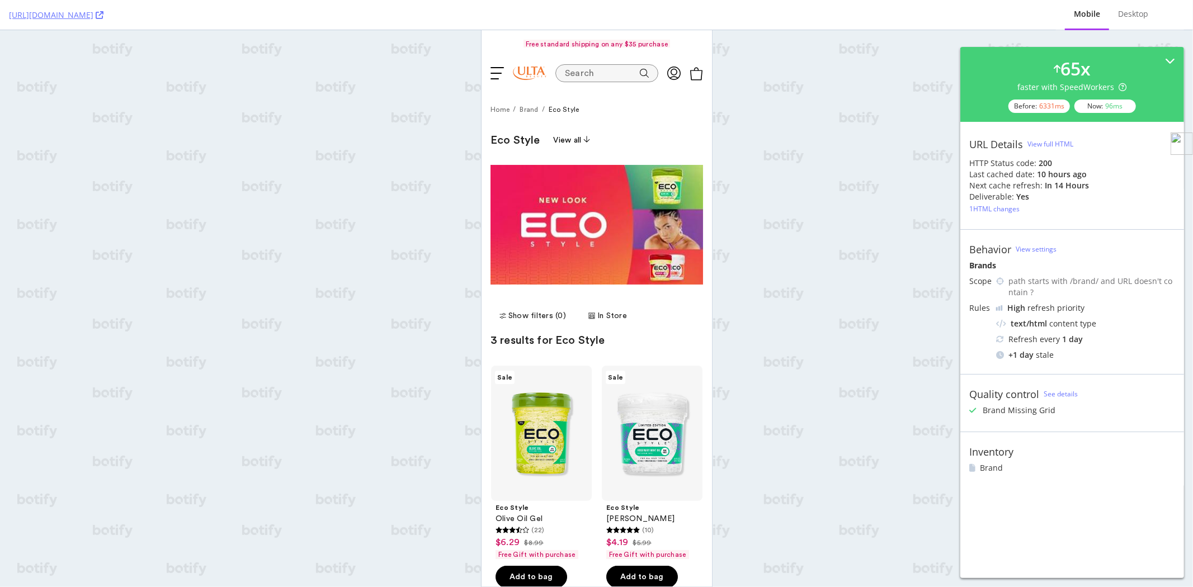
scroll to position [0, 0]
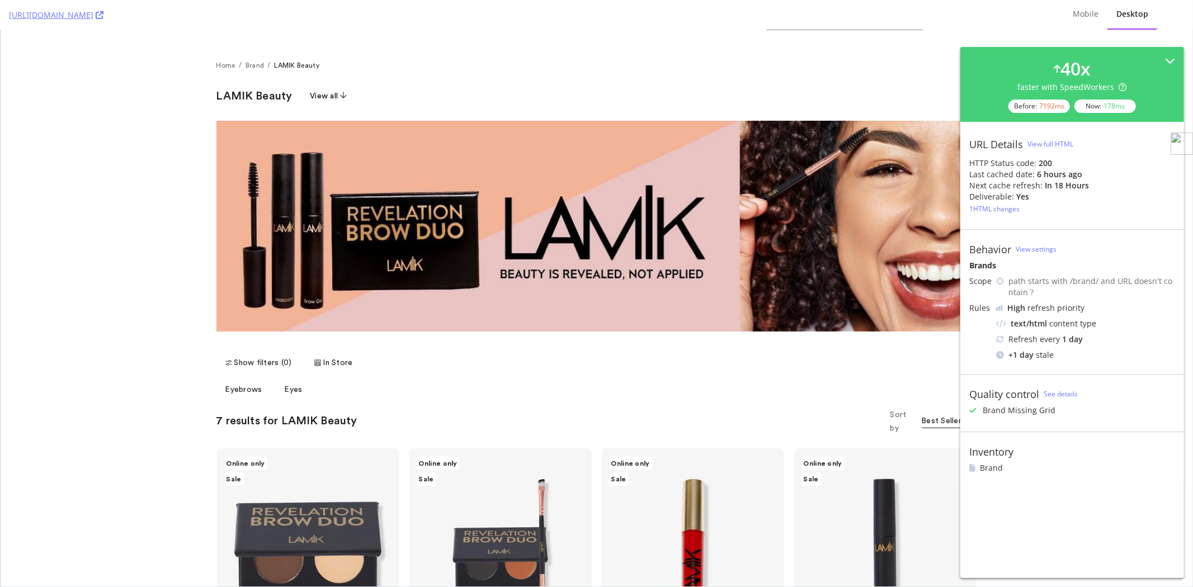
scroll to position [186, 0]
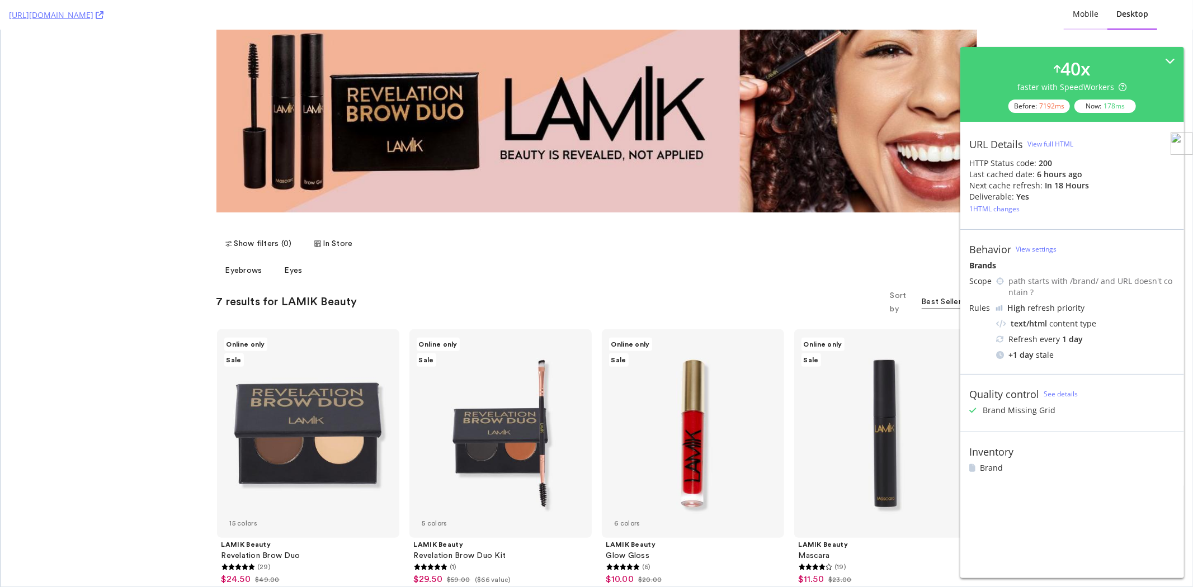
click at [1073, 14] on div "Mobile" at bounding box center [1086, 13] width 26 height 11
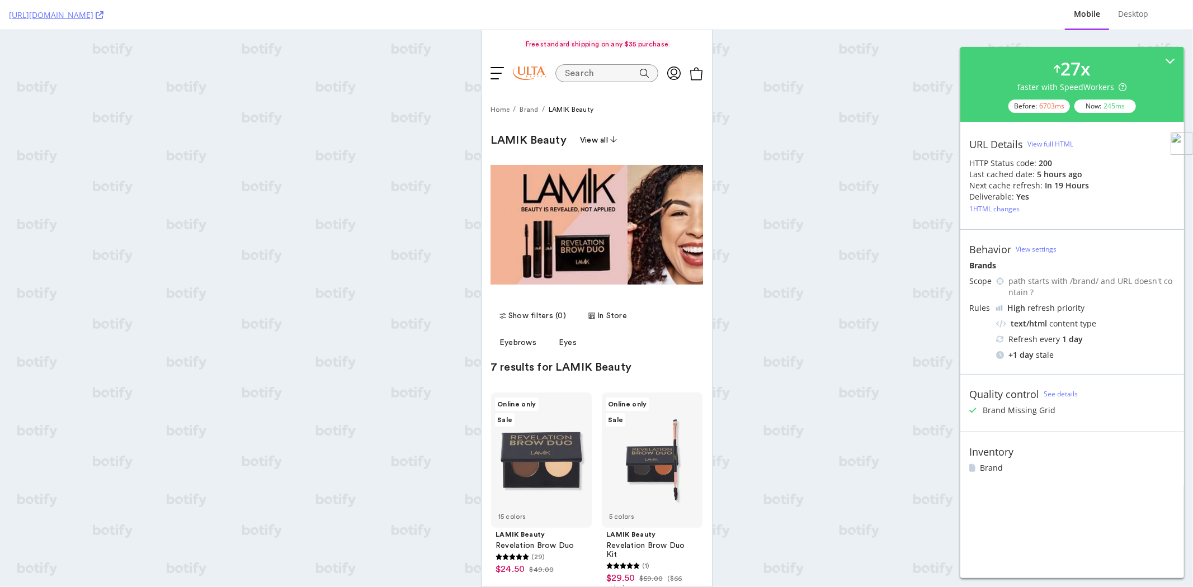
scroll to position [0, 0]
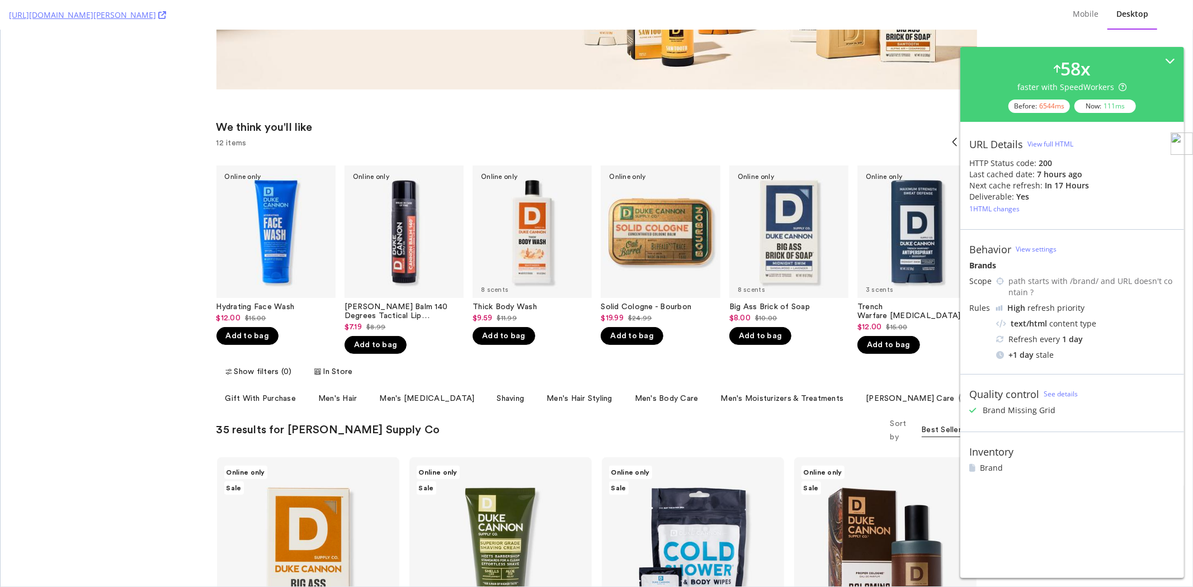
scroll to position [310, 0]
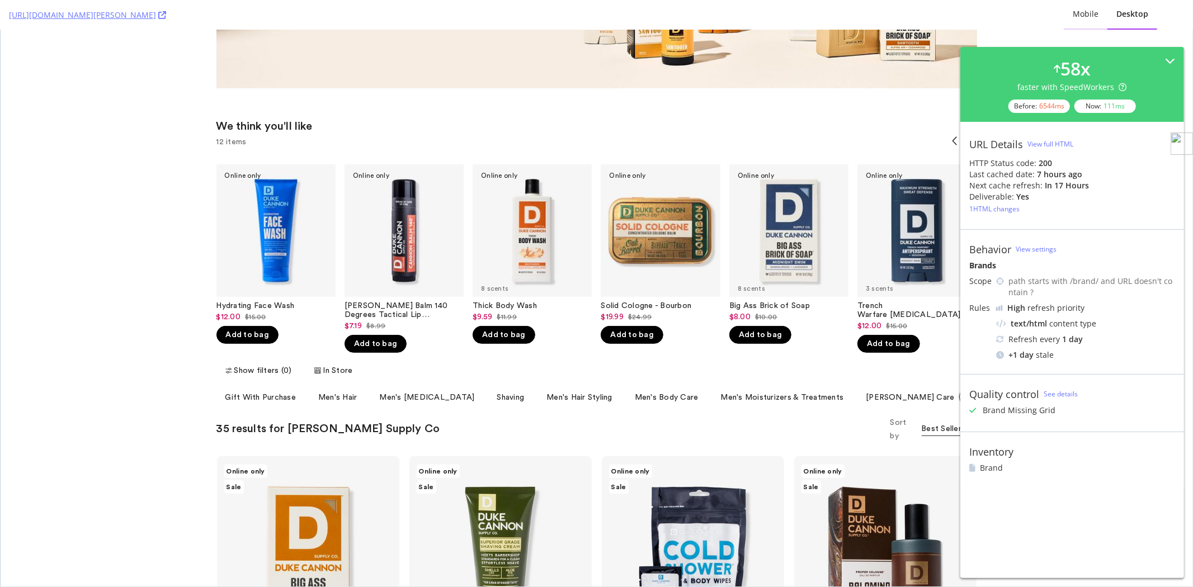
click at [1073, 9] on div "Mobile" at bounding box center [1086, 13] width 26 height 11
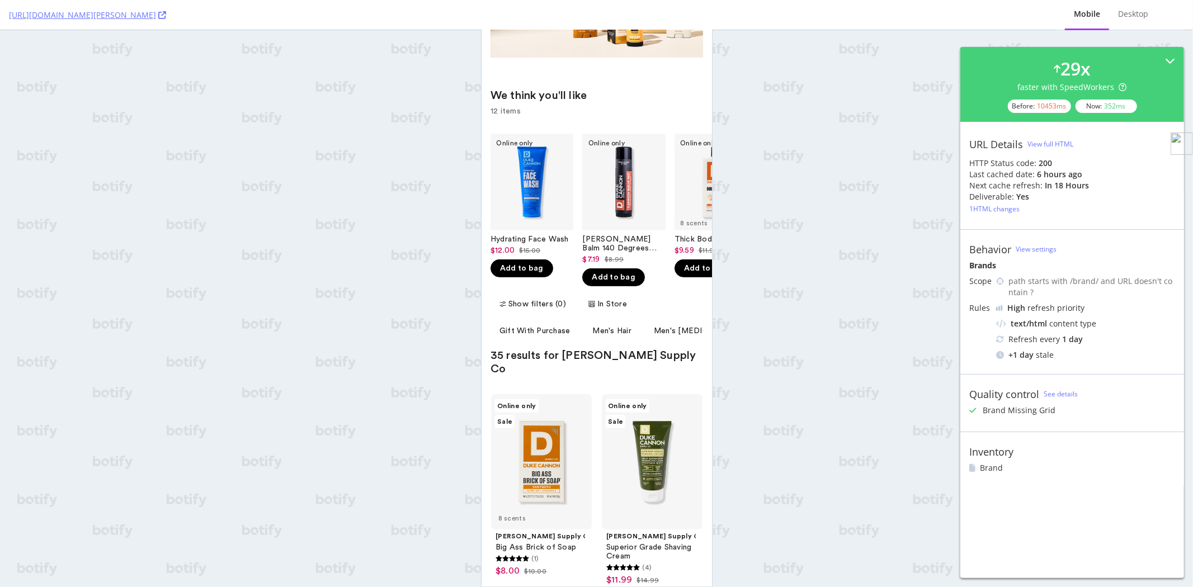
scroll to position [248, 0]
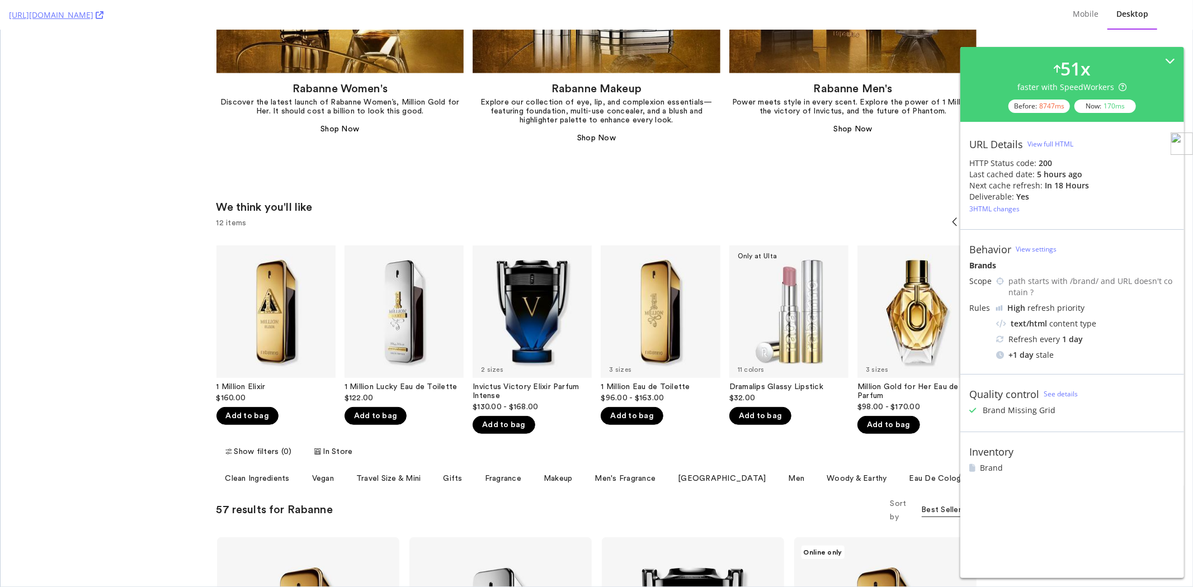
scroll to position [621, 0]
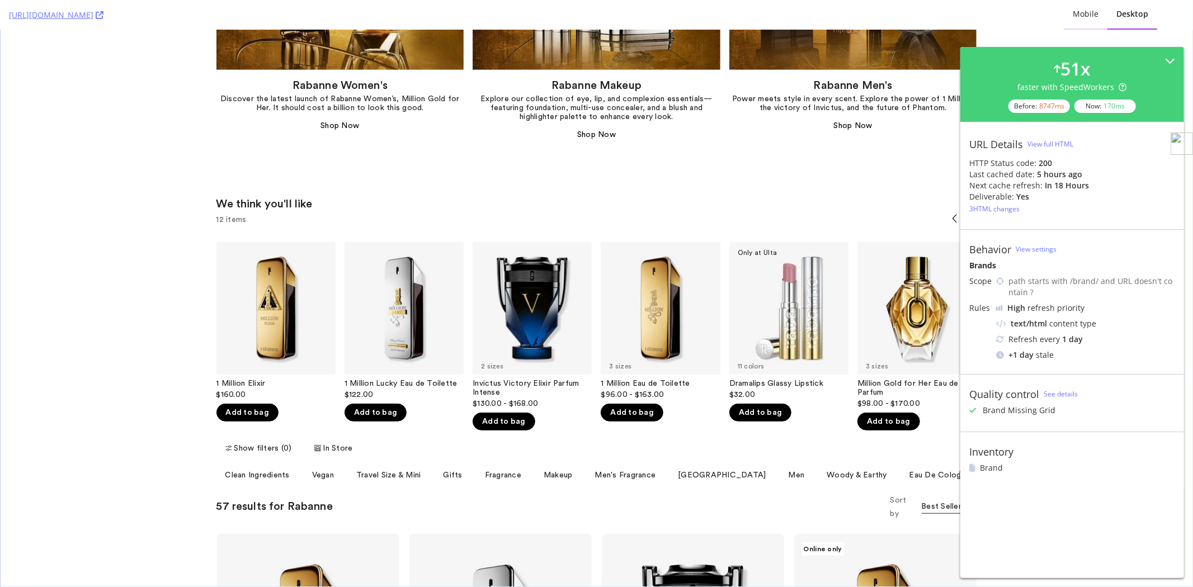
click at [1073, 20] on div "Mobile" at bounding box center [1086, 14] width 44 height 31
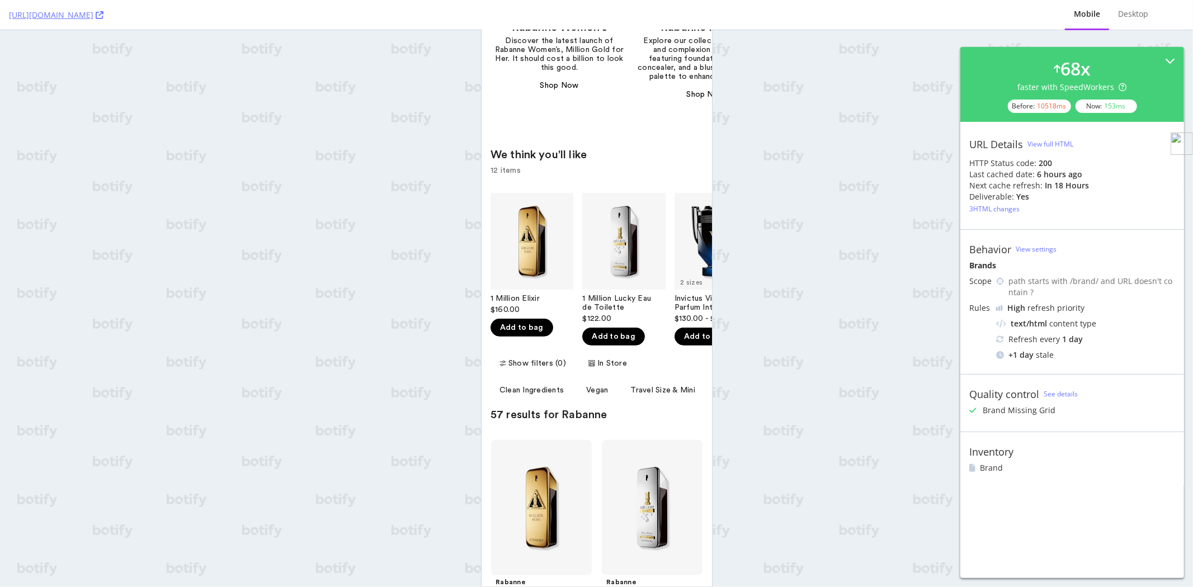
scroll to position [497, 0]
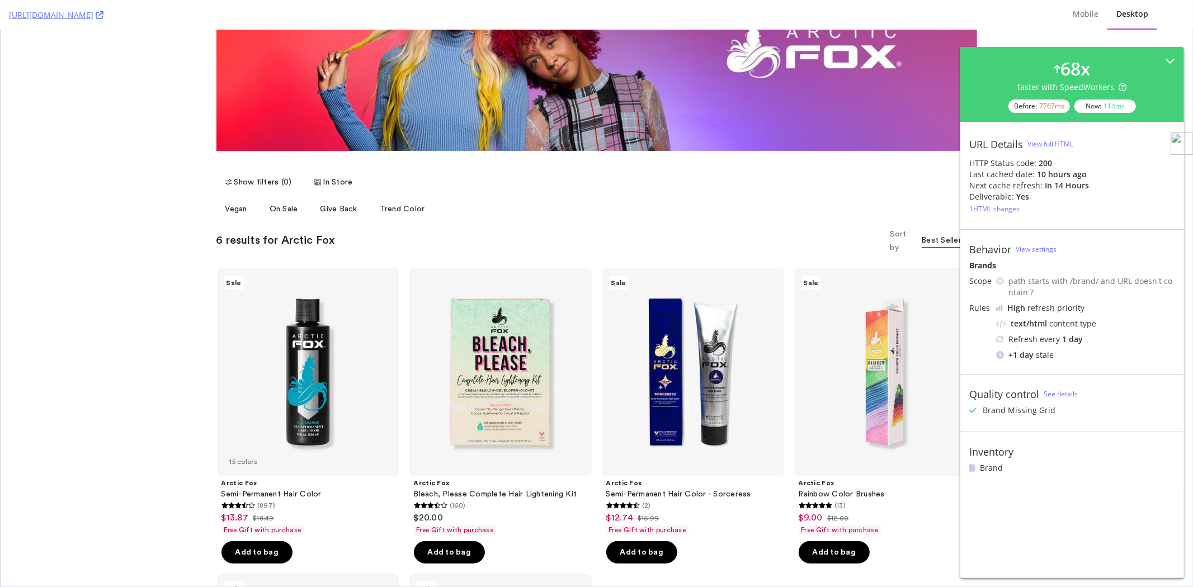
scroll to position [248, 0]
click at [1073, 15] on div "Mobile" at bounding box center [1086, 13] width 26 height 11
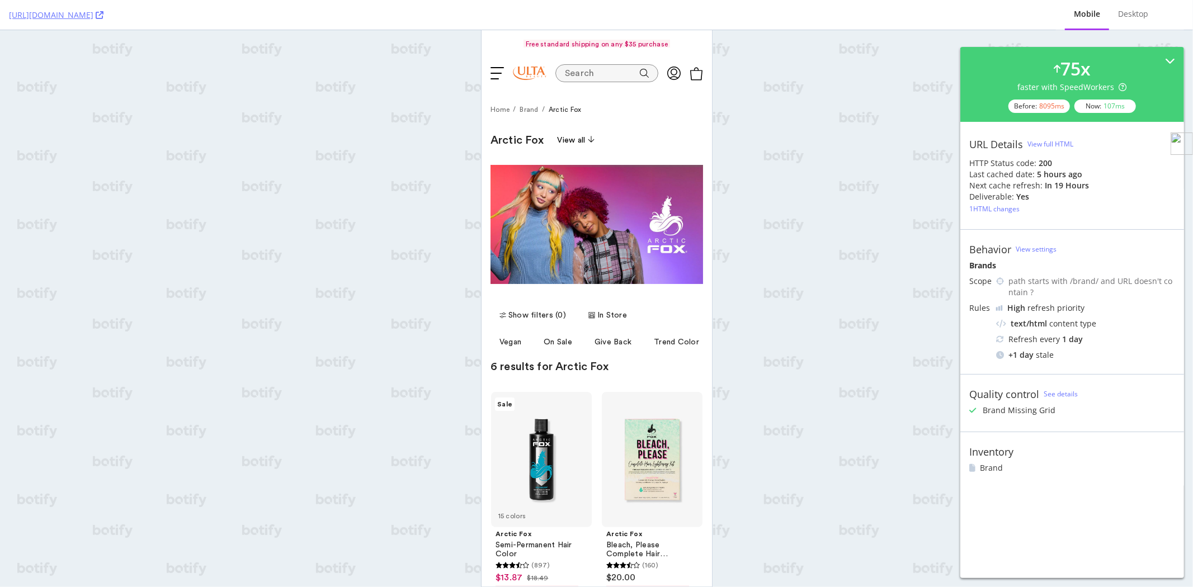
scroll to position [0, 0]
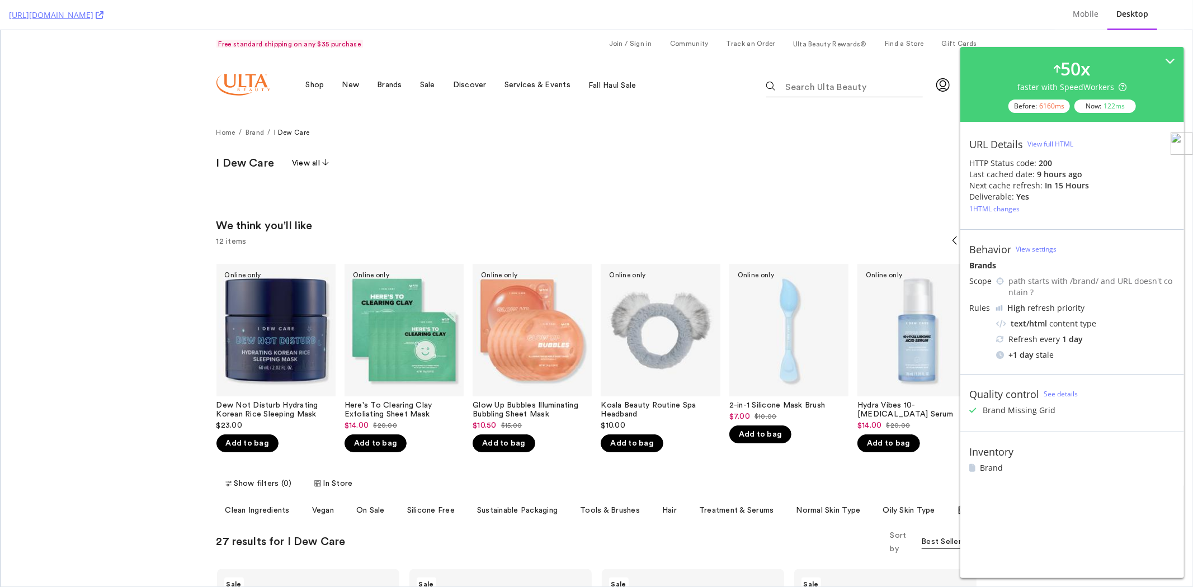
scroll to position [62, 0]
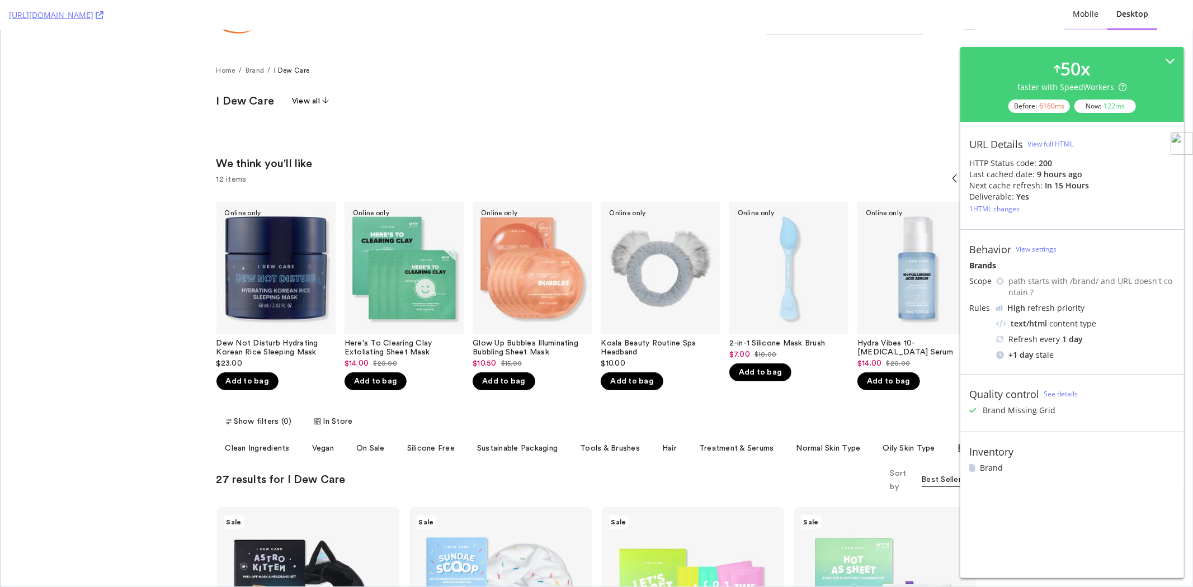
click at [1073, 14] on div "Mobile" at bounding box center [1086, 13] width 26 height 11
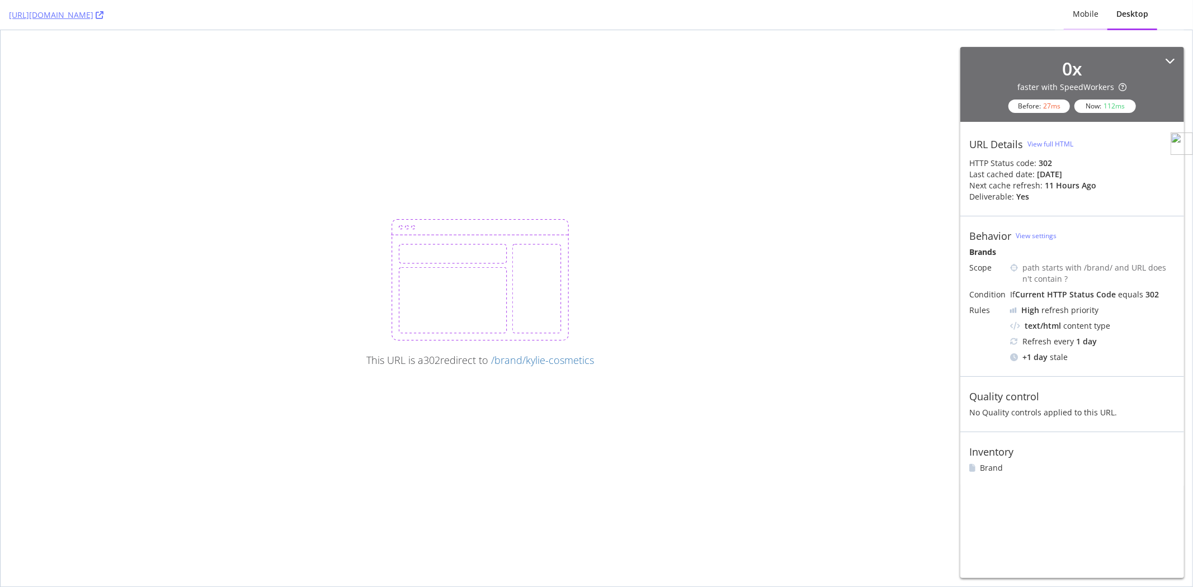
click at [1073, 17] on div "Mobile" at bounding box center [1086, 13] width 26 height 11
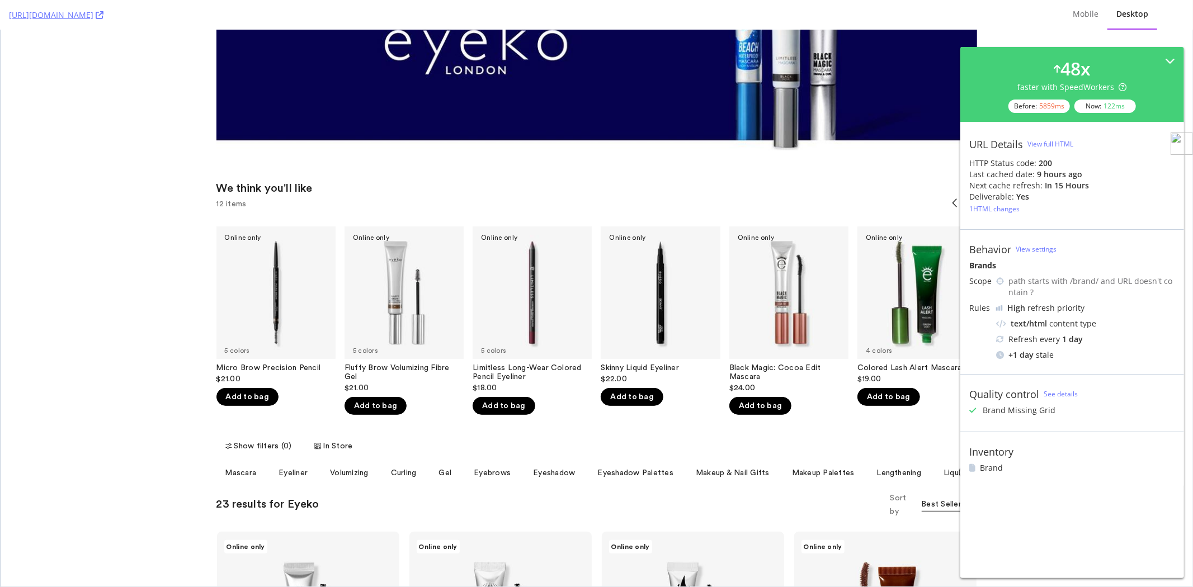
scroll to position [310, 0]
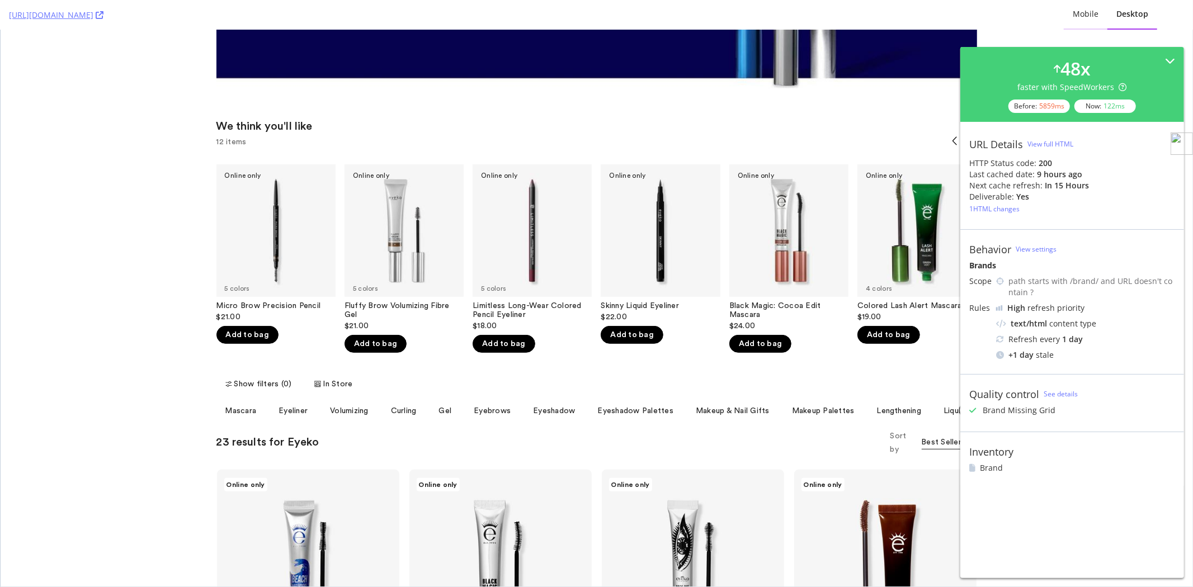
click at [1073, 22] on div "Mobile" at bounding box center [1086, 14] width 44 height 31
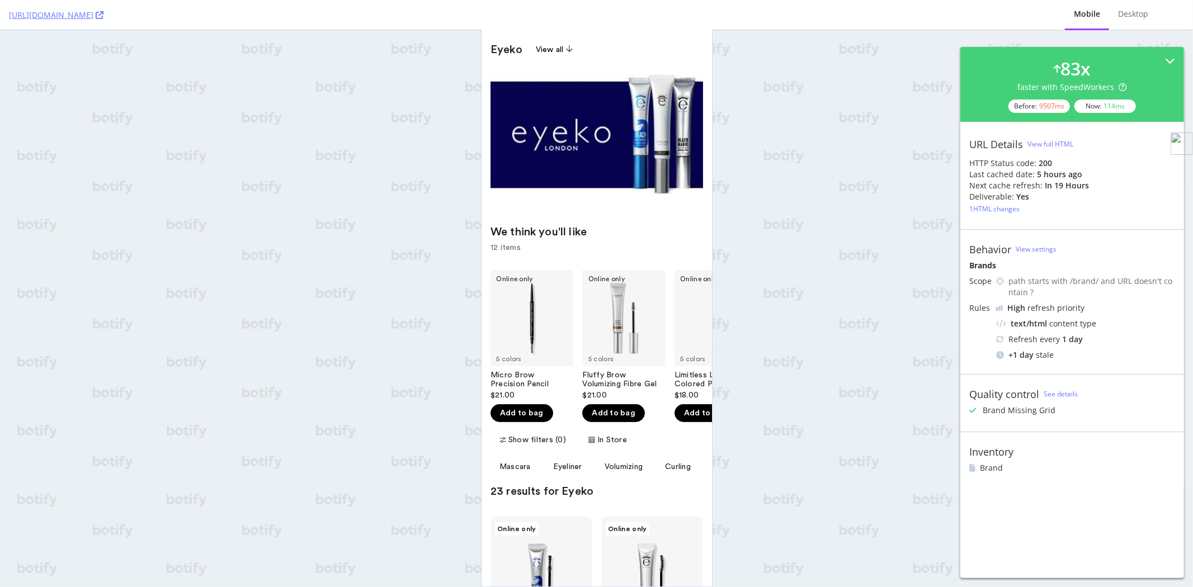
scroll to position [186, 0]
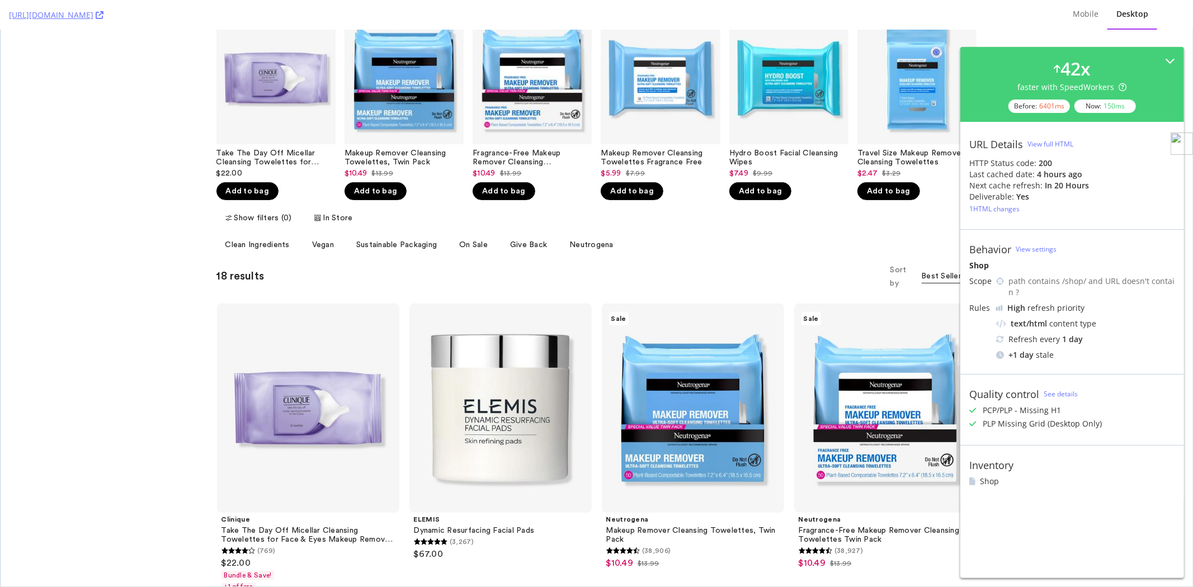
scroll to position [310, 0]
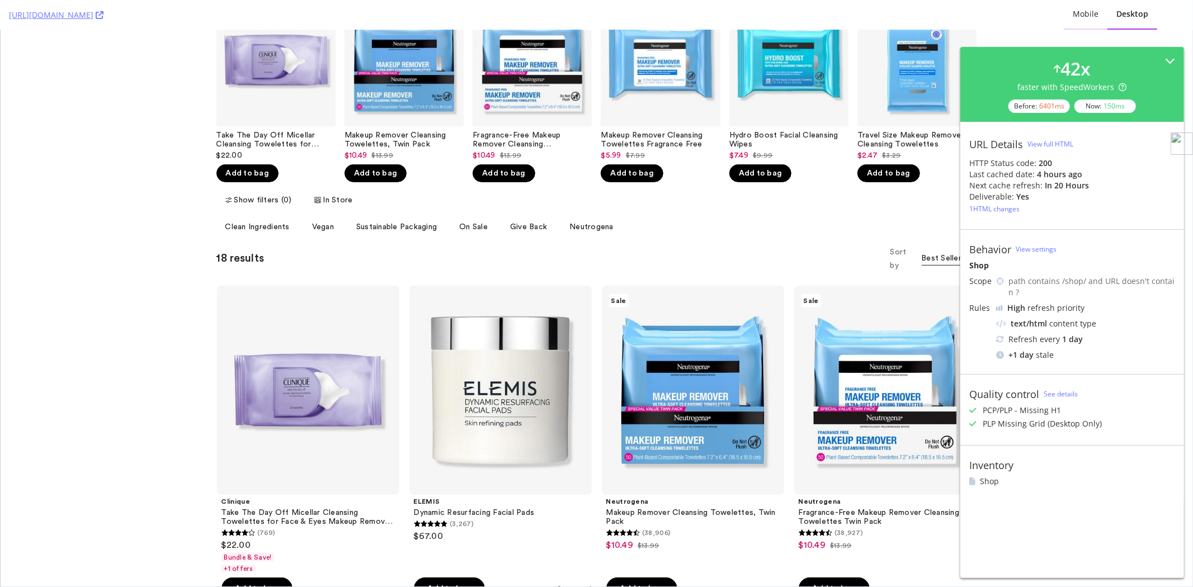
click at [1076, 20] on div "Mobile" at bounding box center [1086, 14] width 44 height 31
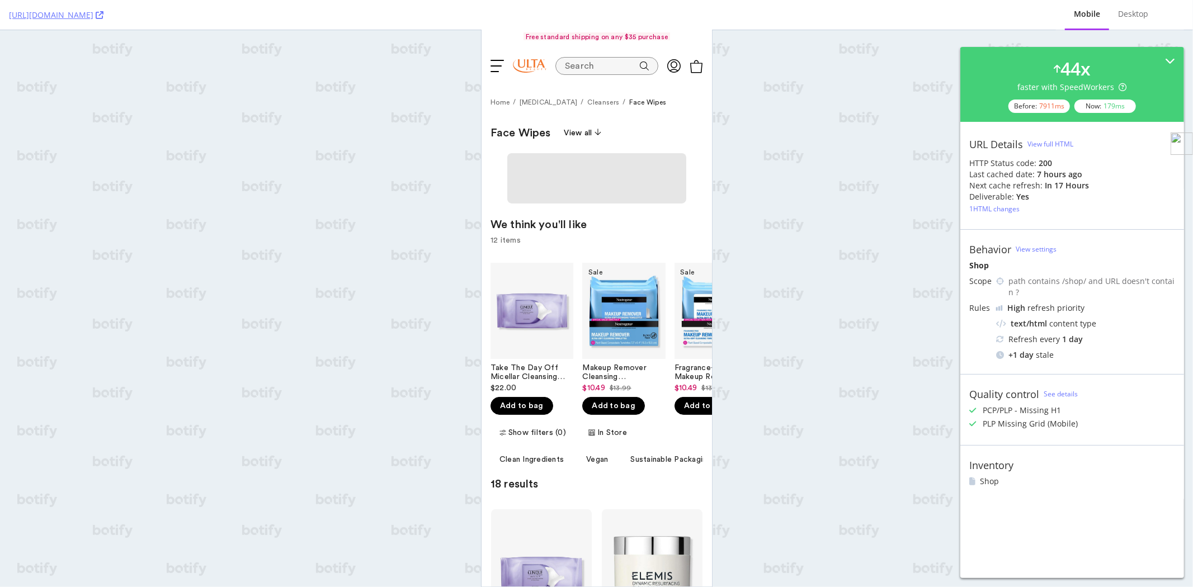
scroll to position [0, 0]
